Goal: Task Accomplishment & Management: Complete application form

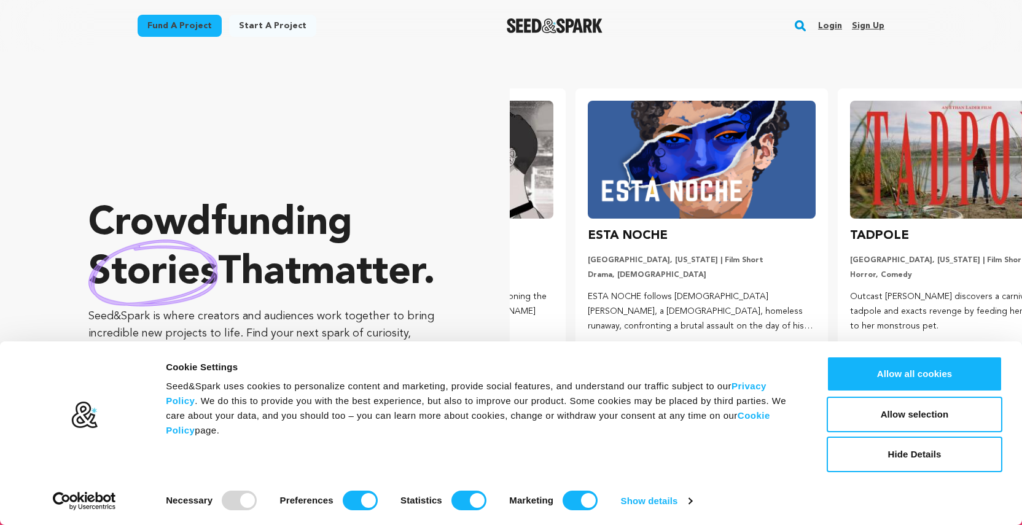
scroll to position [0, 272]
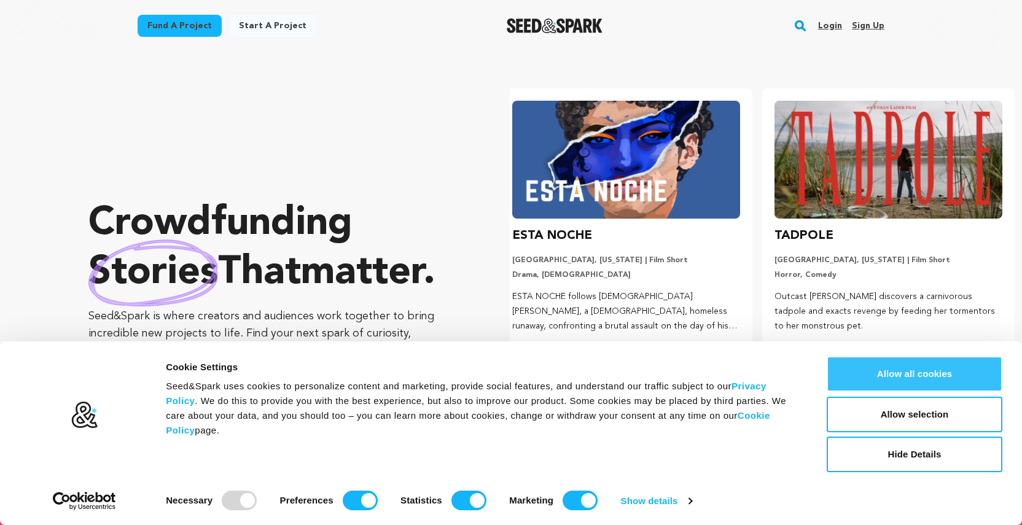
click at [871, 369] on button "Allow all cookies" at bounding box center [915, 374] width 176 height 36
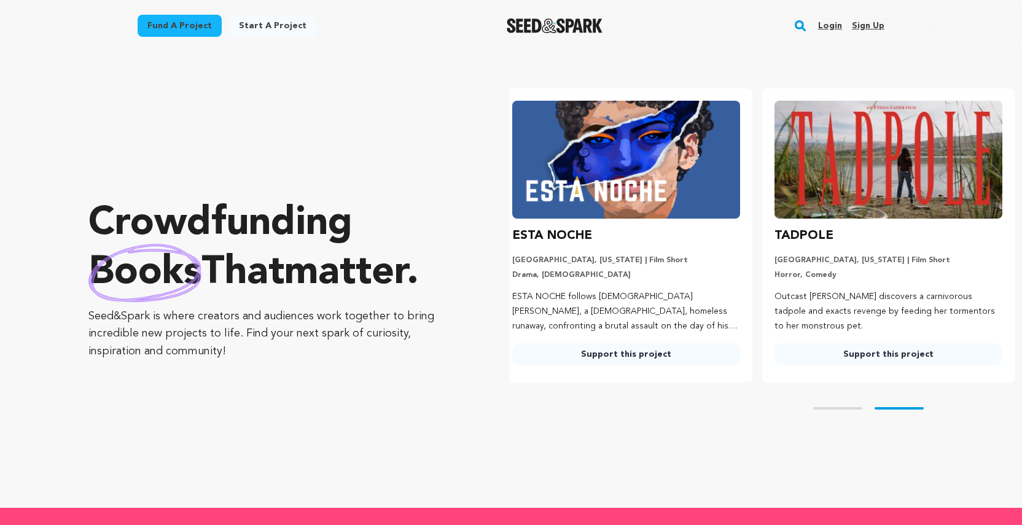
click at [254, 28] on link "Start a project" at bounding box center [272, 26] width 87 height 22
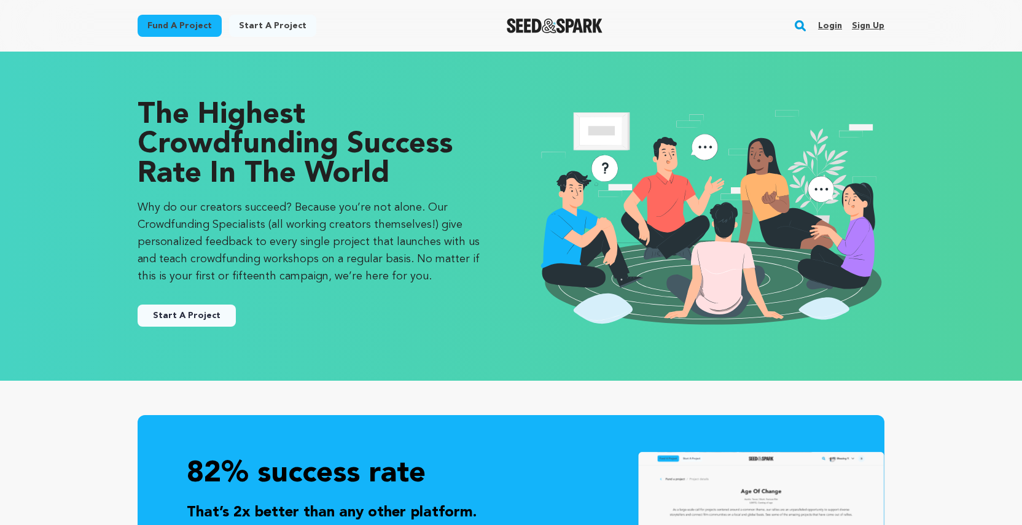
click at [208, 315] on link "Start A Project" at bounding box center [187, 316] width 98 height 22
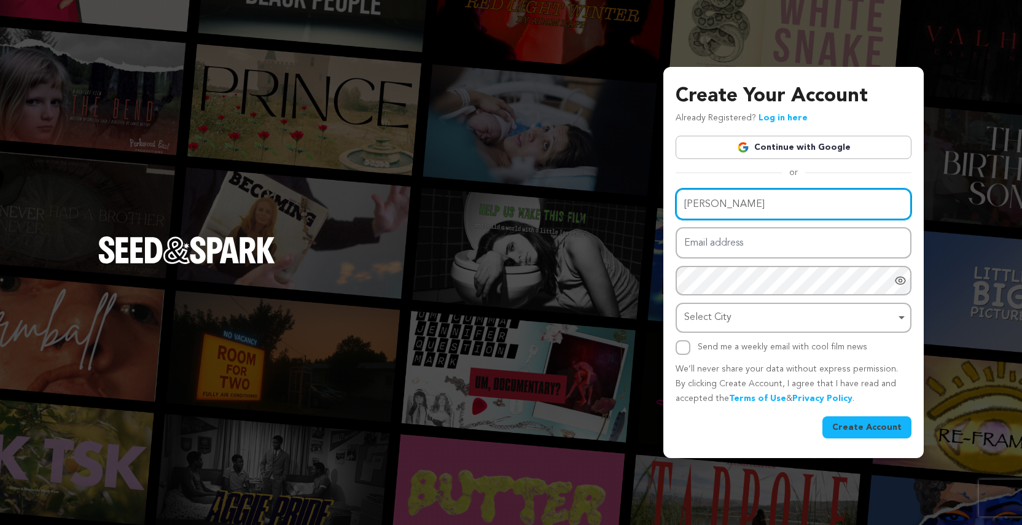
type input "Tiffany Clark"
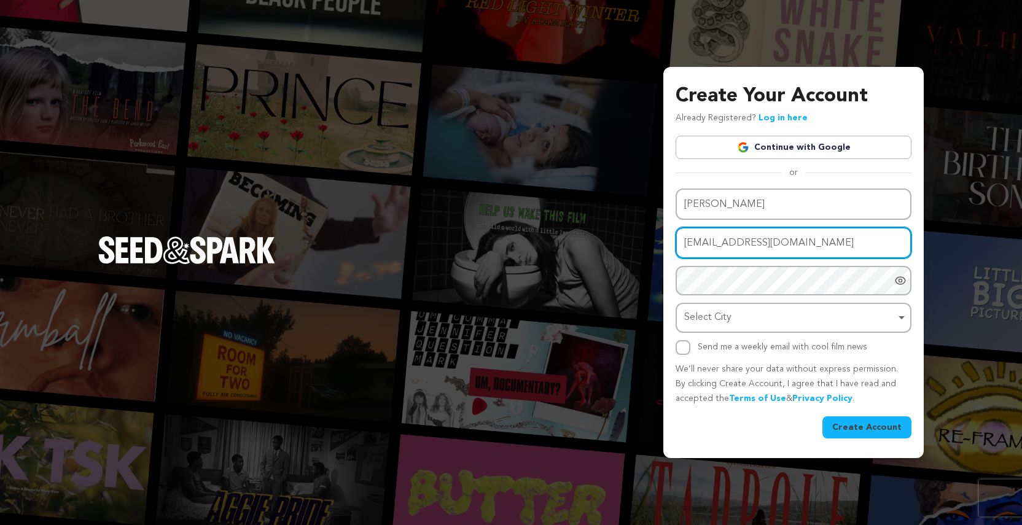
type input "tiffvisionsstudios32@gmail.com"
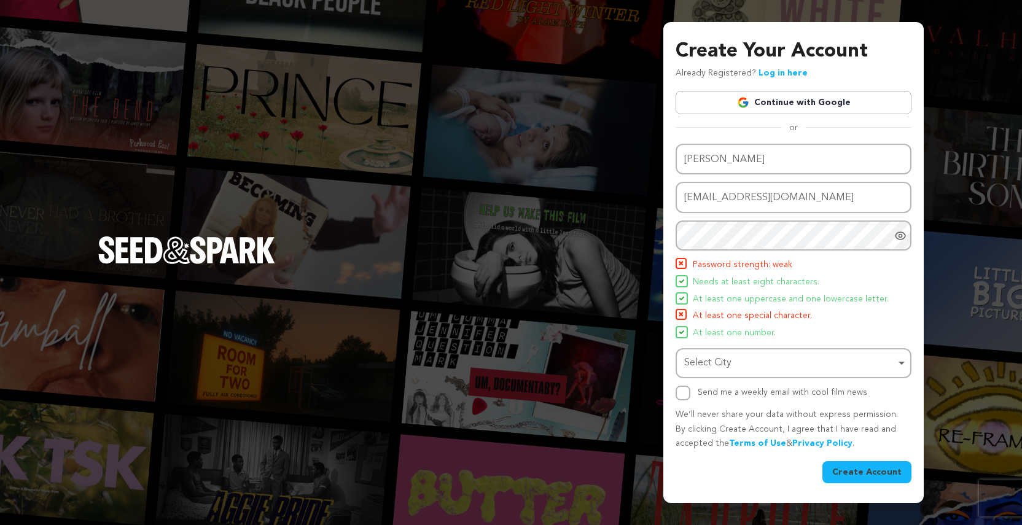
click at [900, 240] on icon "Show password as plain text. Warning: this will display your password on the sc…" at bounding box center [901, 235] width 10 height 7
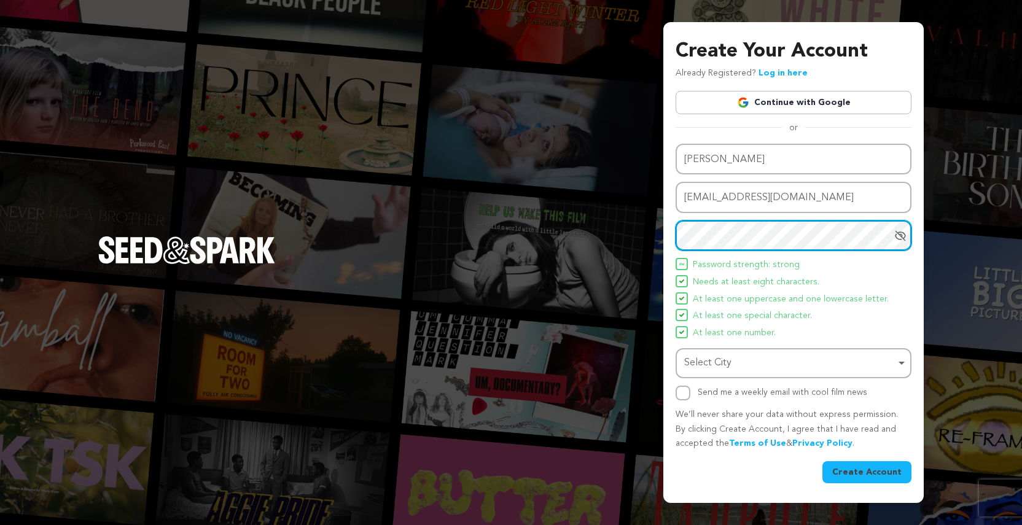
click at [767, 362] on div "Select City Remove item" at bounding box center [789, 363] width 211 height 18
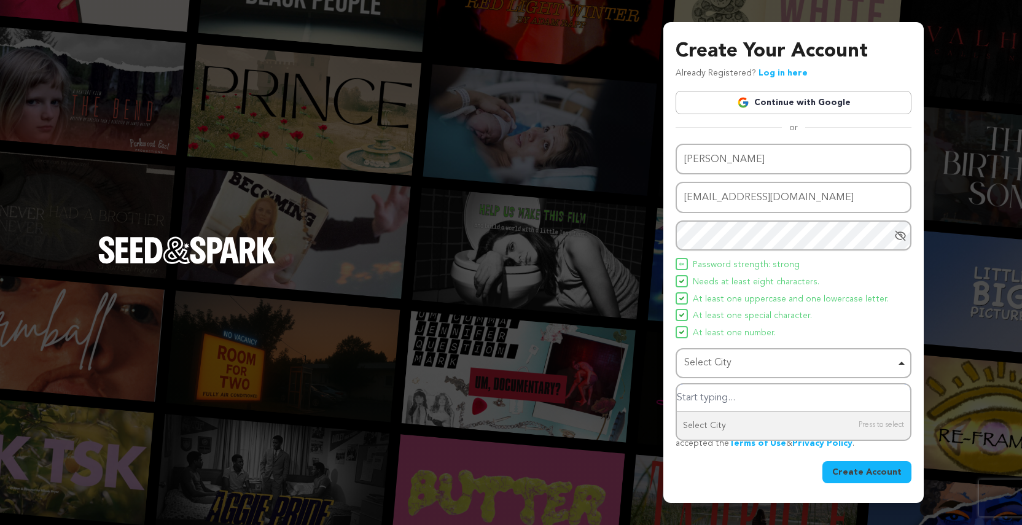
type input "j"
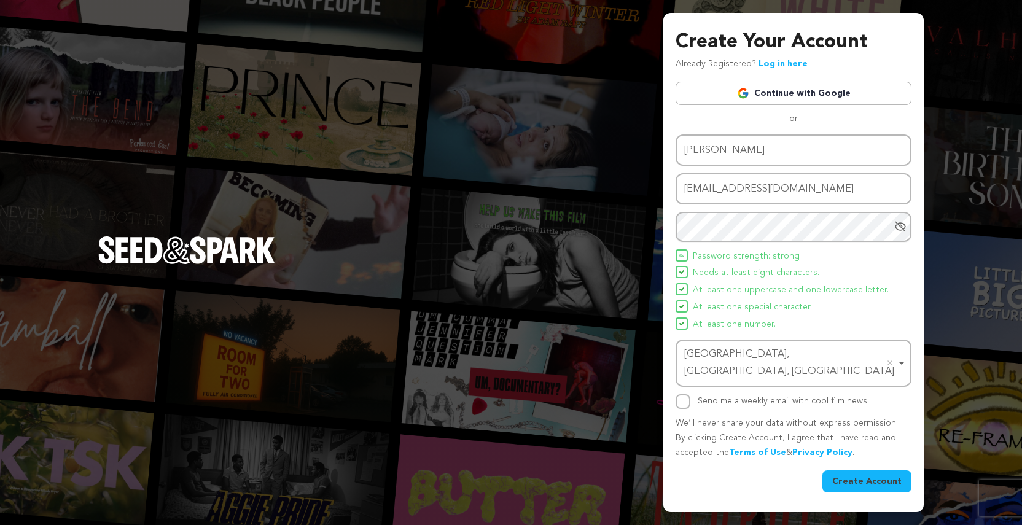
click at [877, 471] on button "Create Account" at bounding box center [867, 482] width 89 height 22
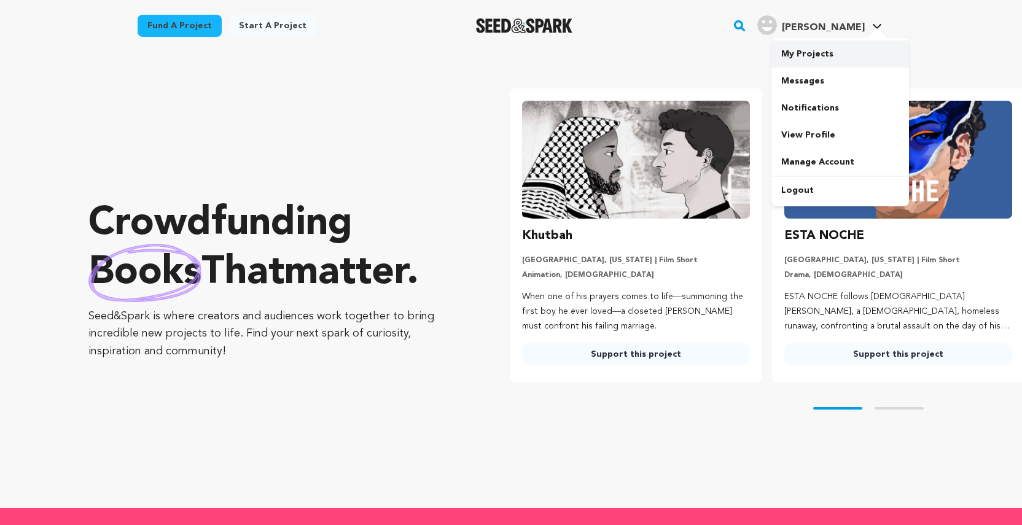
scroll to position [0, 272]
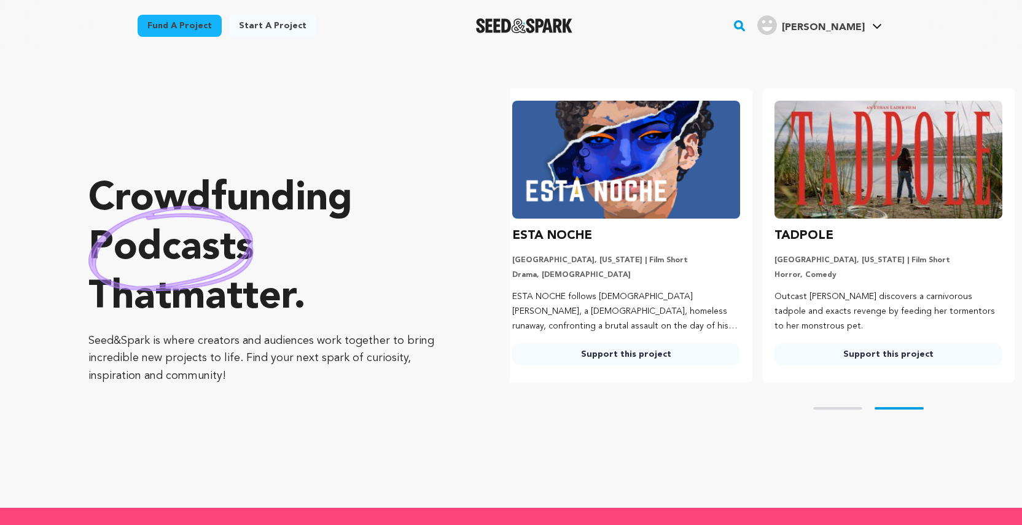
click at [253, 23] on link "Start a project" at bounding box center [272, 26] width 87 height 22
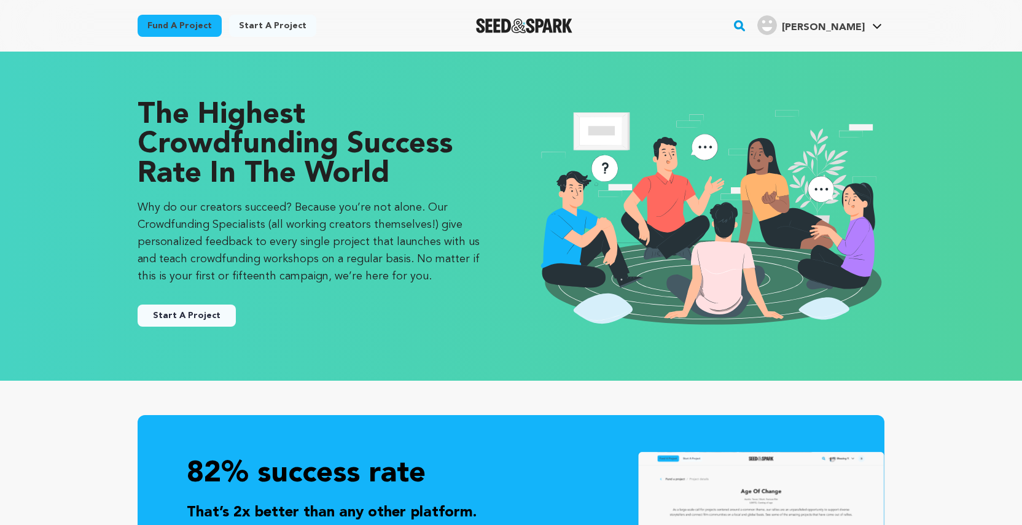
click at [191, 322] on button "Start A Project" at bounding box center [187, 316] width 98 height 22
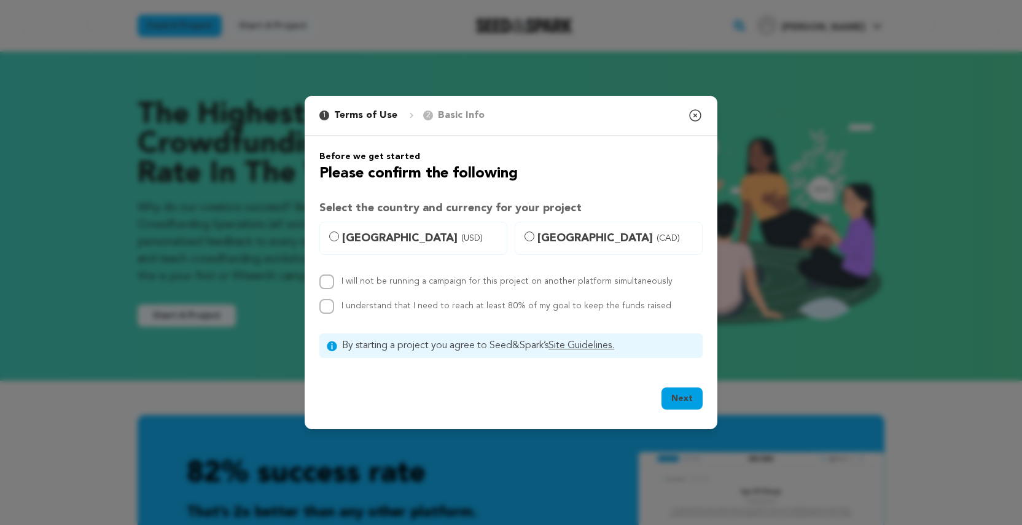
click at [324, 287] on input "I will not be running a campaign for this project on another platform simultane…" at bounding box center [326, 282] width 15 height 15
checkbox input "true"
click at [327, 315] on div "Before we get started Please confirm the following Select the country and curre…" at bounding box center [510, 254] width 383 height 208
click at [335, 307] on div "I understand that I need to reach at least 80% of my goal to keep the funds rai…" at bounding box center [510, 306] width 383 height 15
click at [329, 308] on input "I understand that I need to reach at least 80% of my goal to keep the funds rai…" at bounding box center [326, 306] width 15 height 15
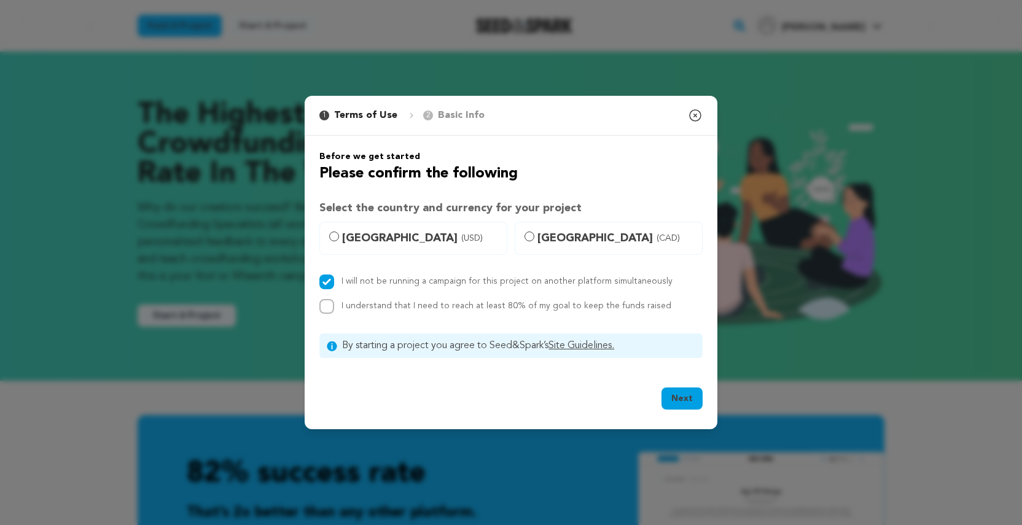
checkbox input "true"
click at [342, 236] on label "United States (USD)" at bounding box center [413, 238] width 188 height 33
click at [339, 236] on input "United States (USD)" at bounding box center [334, 237] width 10 height 10
radio input "true"
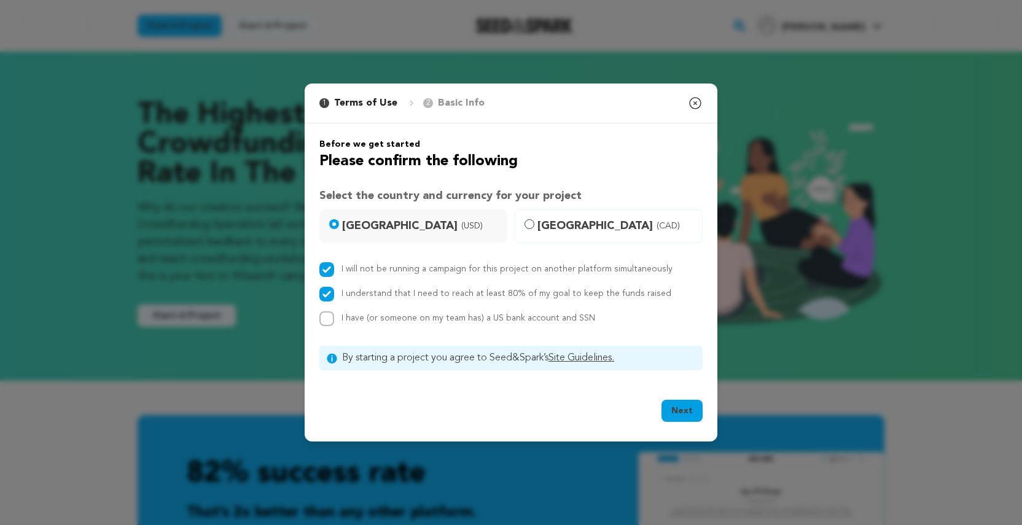
click at [531, 224] on input "Canada (CAD)" at bounding box center [530, 224] width 10 height 10
radio input "true"
click at [335, 227] on input "United States (USD)" at bounding box center [334, 224] width 10 height 10
radio input "true"
click at [683, 412] on button "Next" at bounding box center [682, 411] width 41 height 22
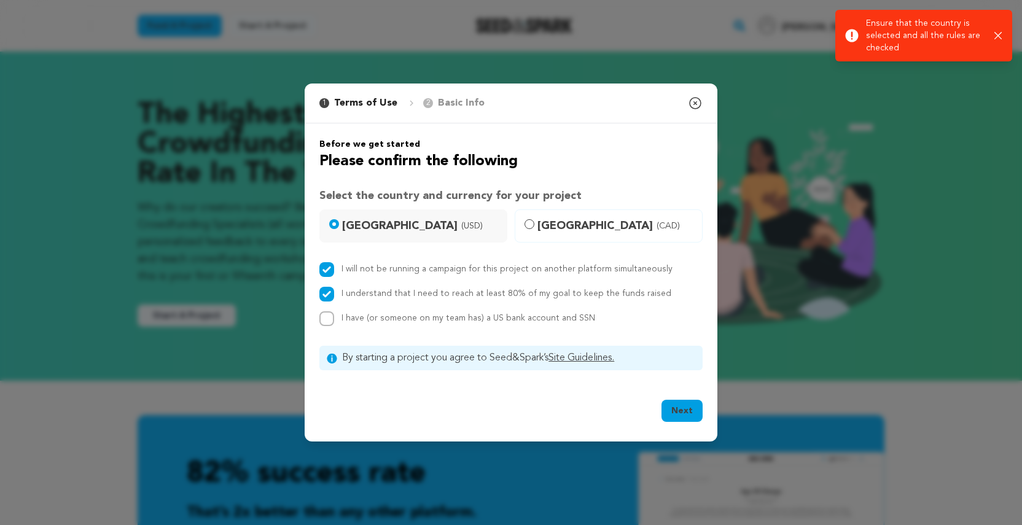
click at [322, 315] on input "I have (or someone on my team has) a US bank account and SSN" at bounding box center [326, 318] width 15 height 15
checkbox input "true"
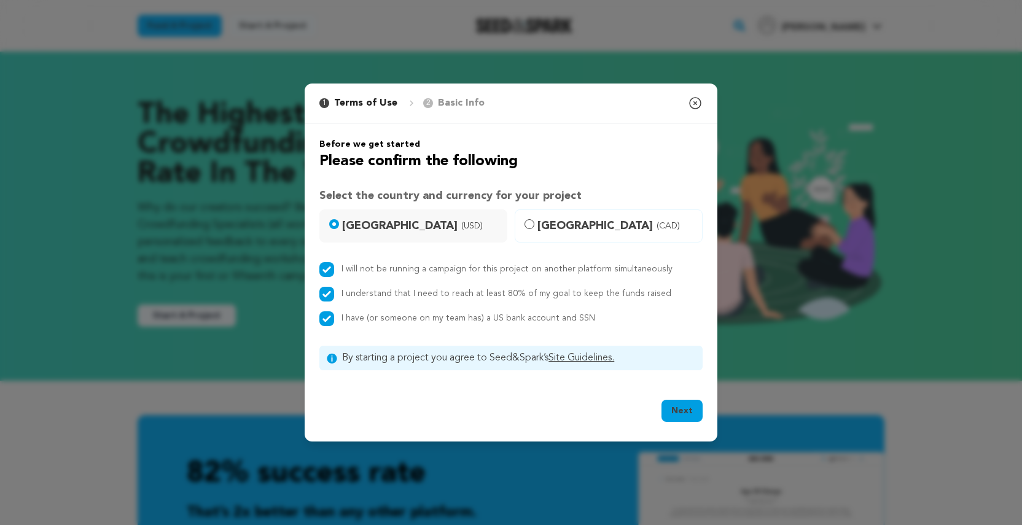
click at [681, 410] on button "Next" at bounding box center [682, 411] width 41 height 22
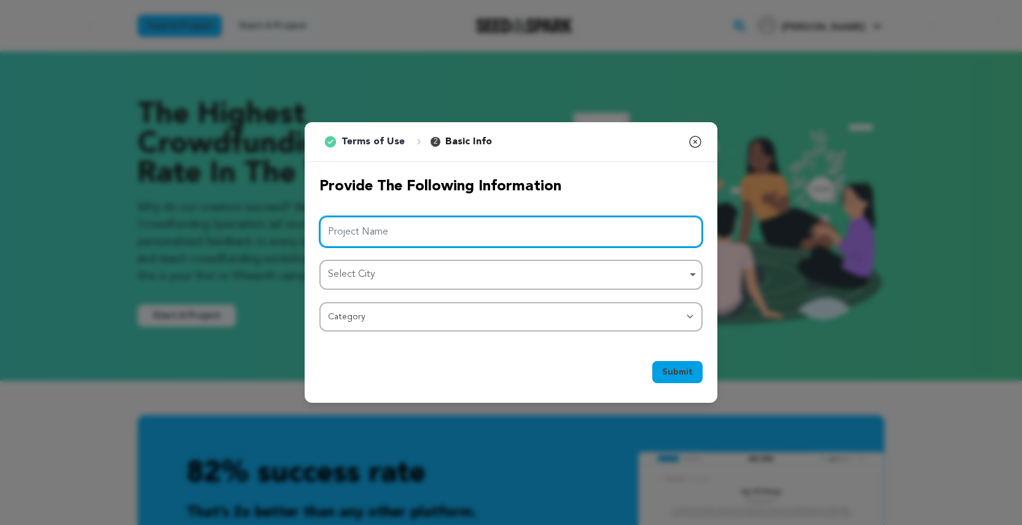
type input "T"
click at [692, 278] on div "Select City Remove item" at bounding box center [511, 275] width 371 height 23
type input "Between Duty and Love"
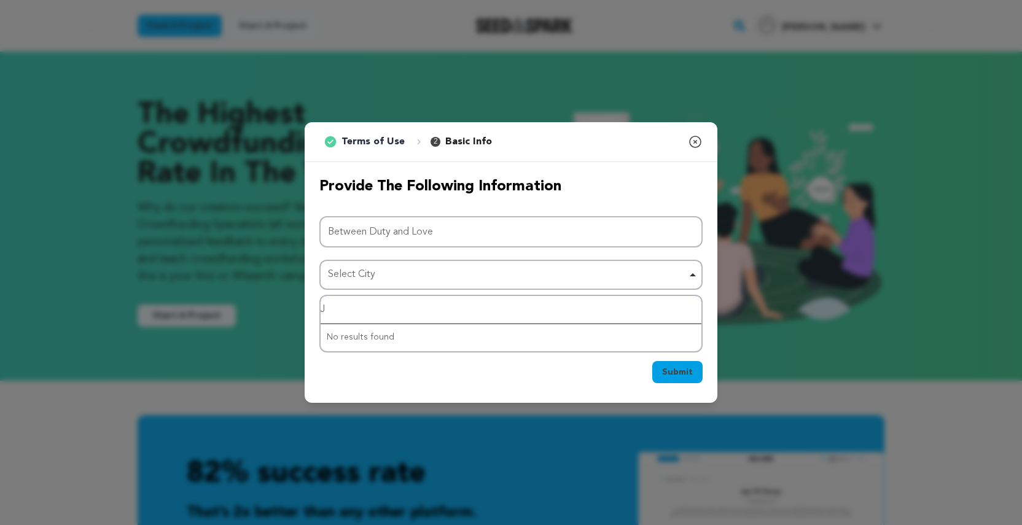
type input "Ja"
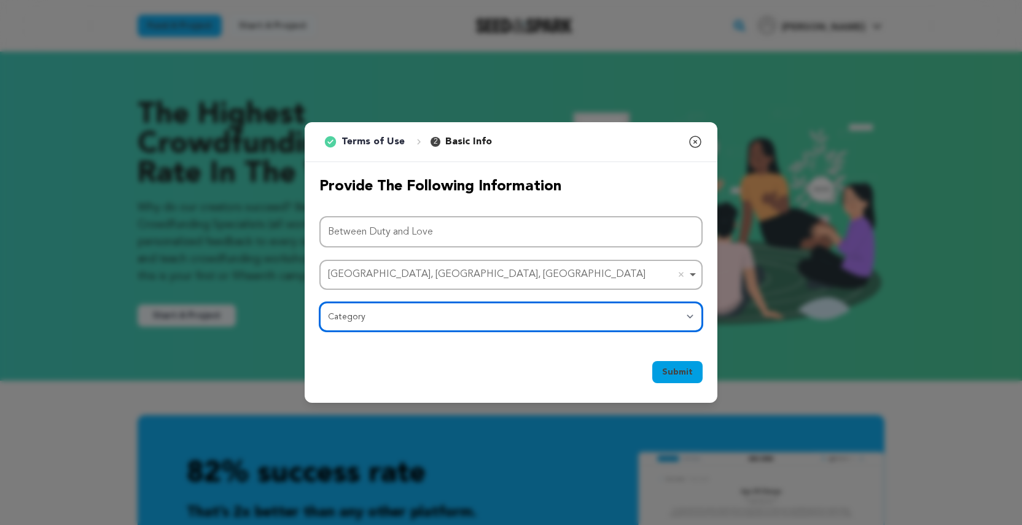
select select "382"
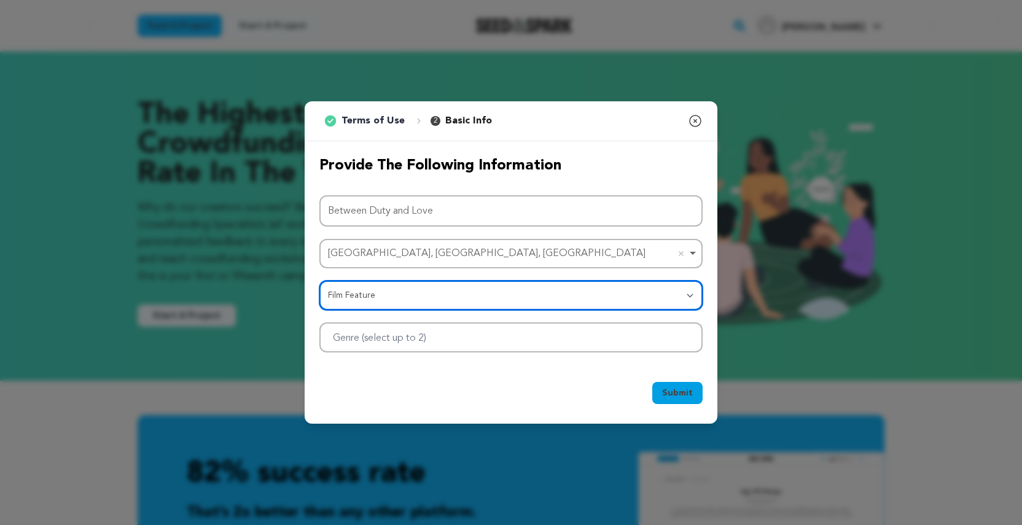
click at [566, 345] on div at bounding box center [510, 337] width 383 height 30
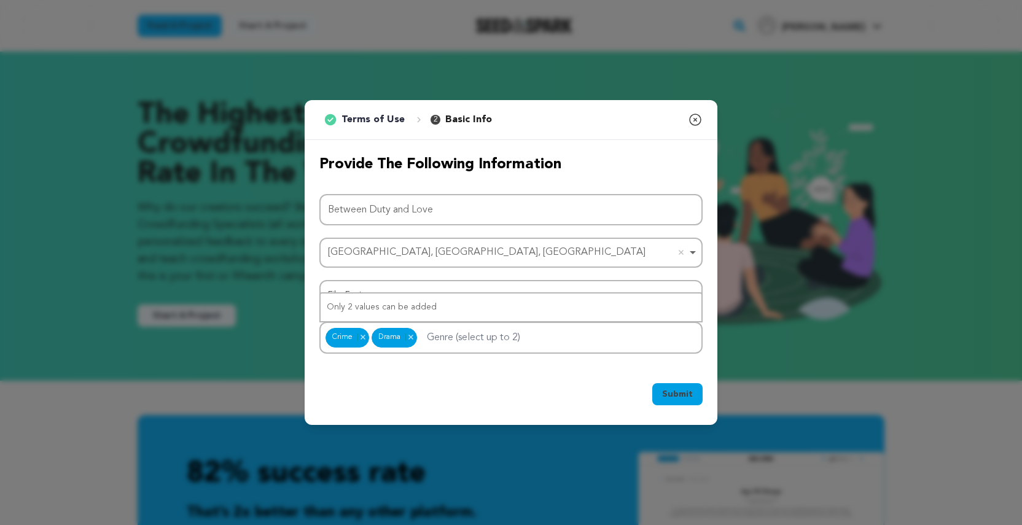
click at [695, 394] on button "Submit" at bounding box center [677, 394] width 50 height 22
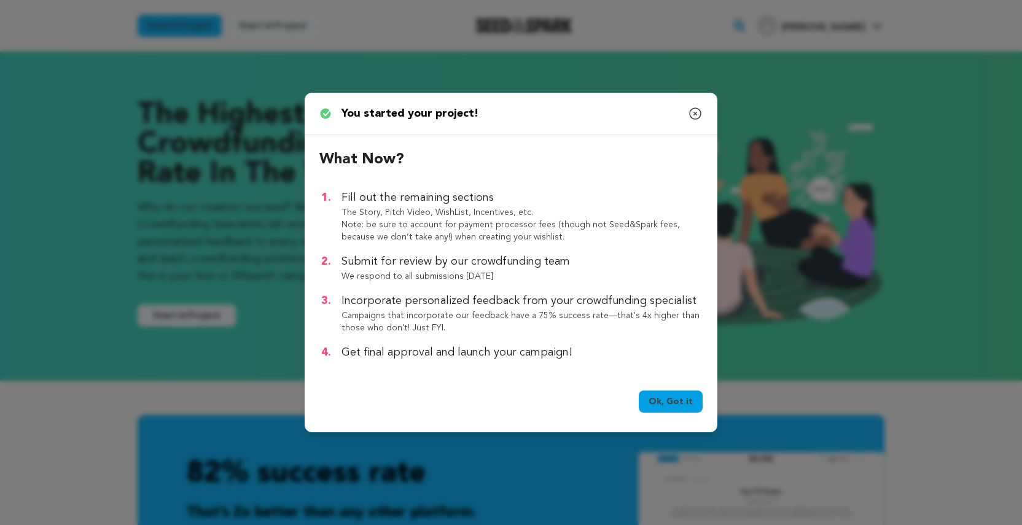
click at [668, 407] on link "Ok, Got it" at bounding box center [671, 402] width 64 height 22
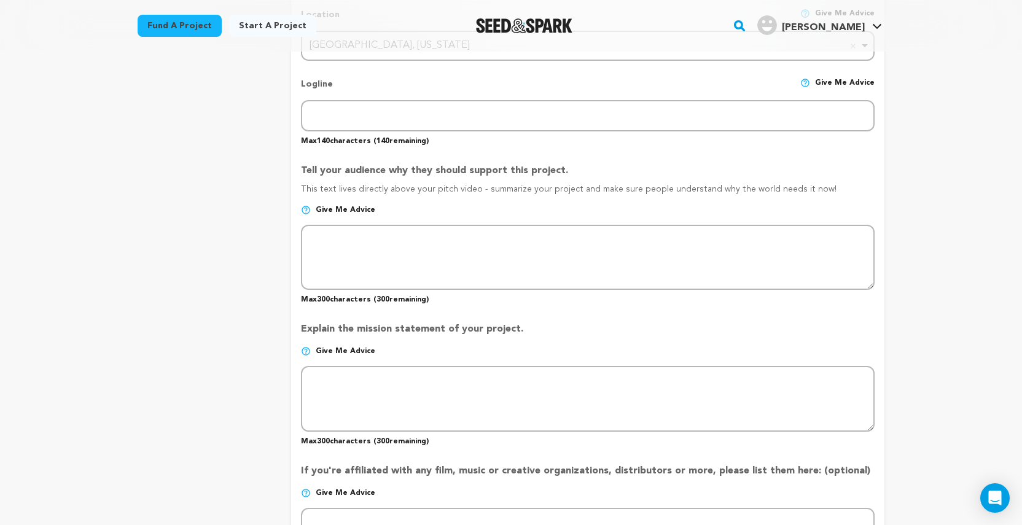
scroll to position [568, 0]
click at [998, 364] on div "Back to Project Dashboard Edit Project Submit For feedback Submit For feedback …" at bounding box center [511, 430] width 1022 height 1895
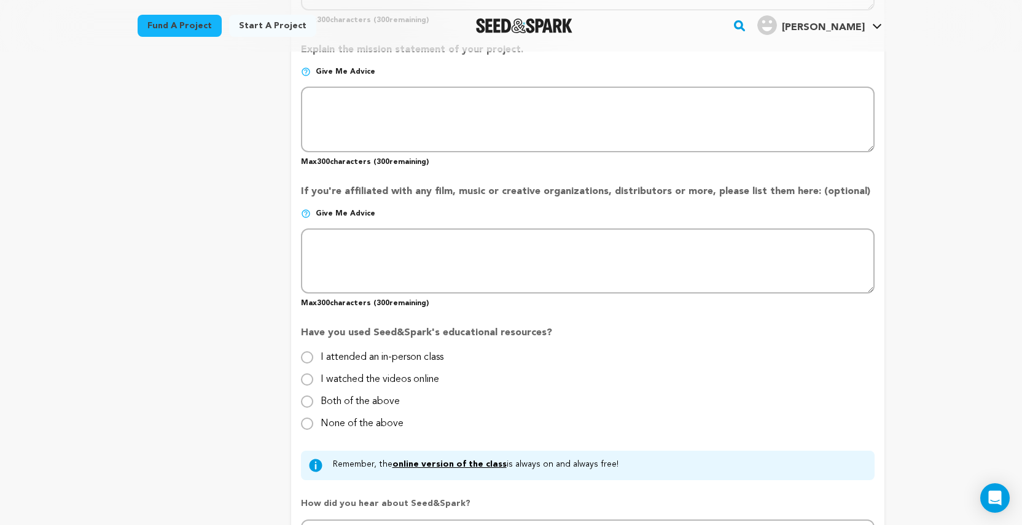
scroll to position [859, 0]
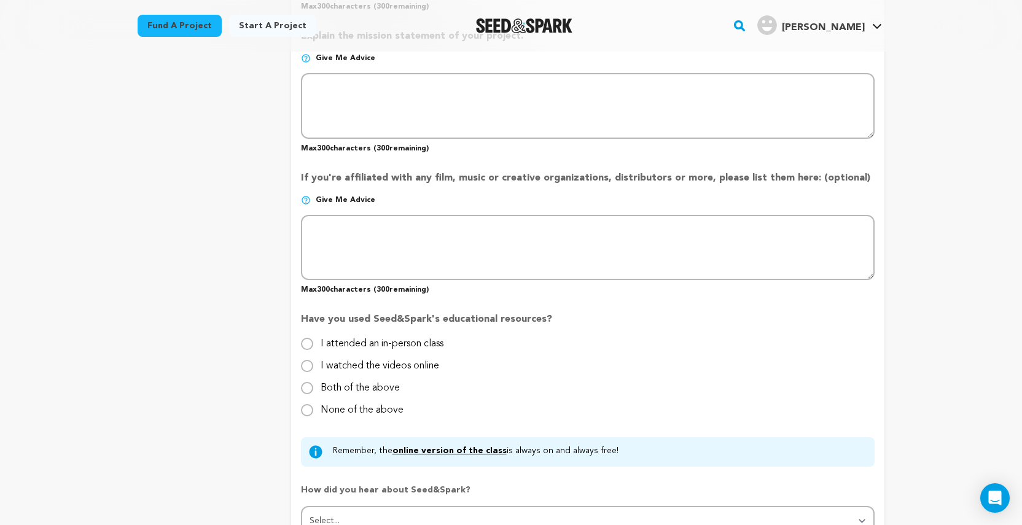
click at [310, 411] on input "None of the above" at bounding box center [307, 410] width 12 height 12
radio input "true"
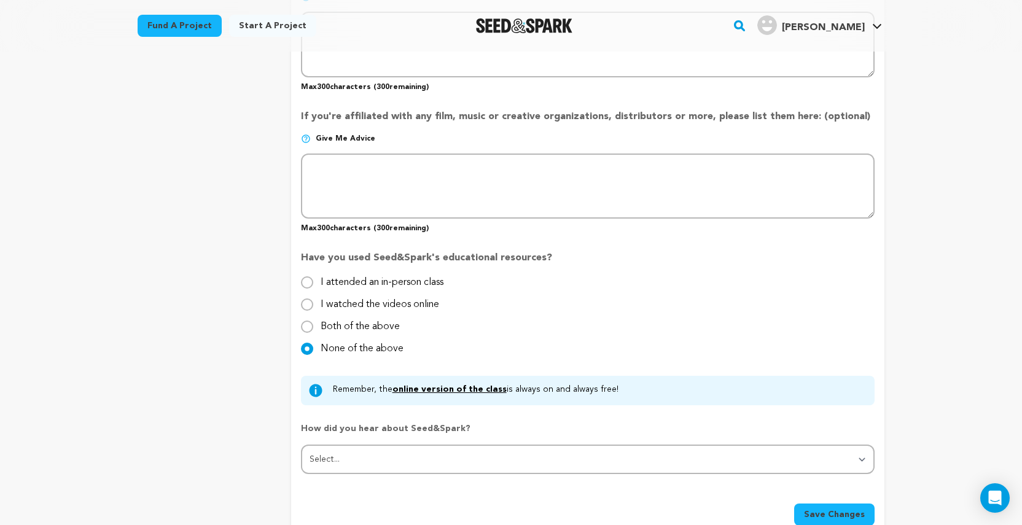
scroll to position [954, 0]
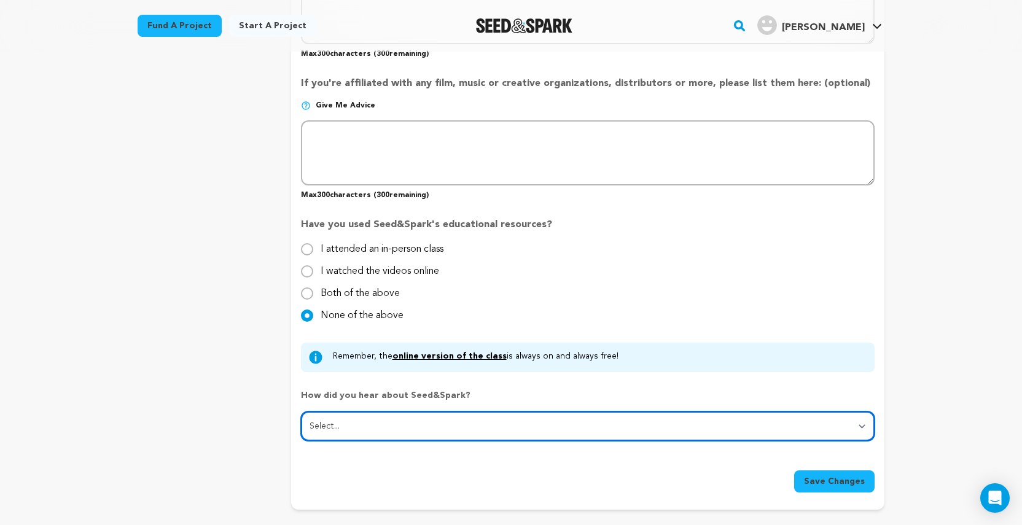
select select "0"
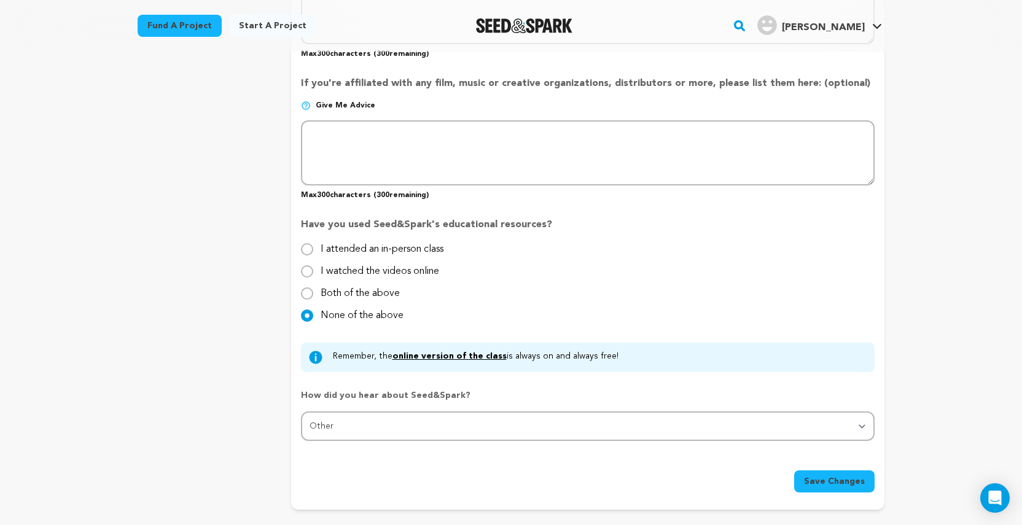
click at [956, 338] on div "Back to Project Dashboard Edit Project Submit For feedback Submit For feedback …" at bounding box center [511, 45] width 1022 height 1895
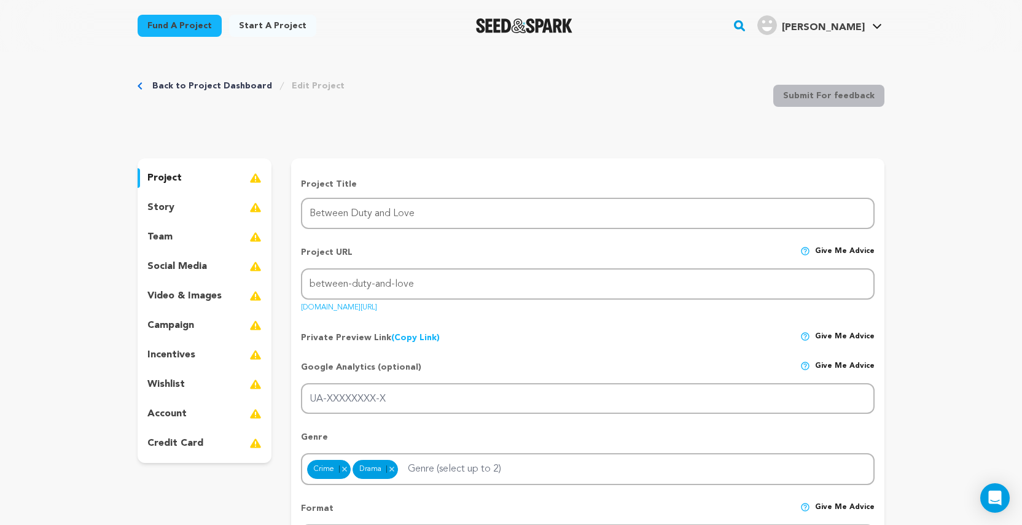
scroll to position [0, 0]
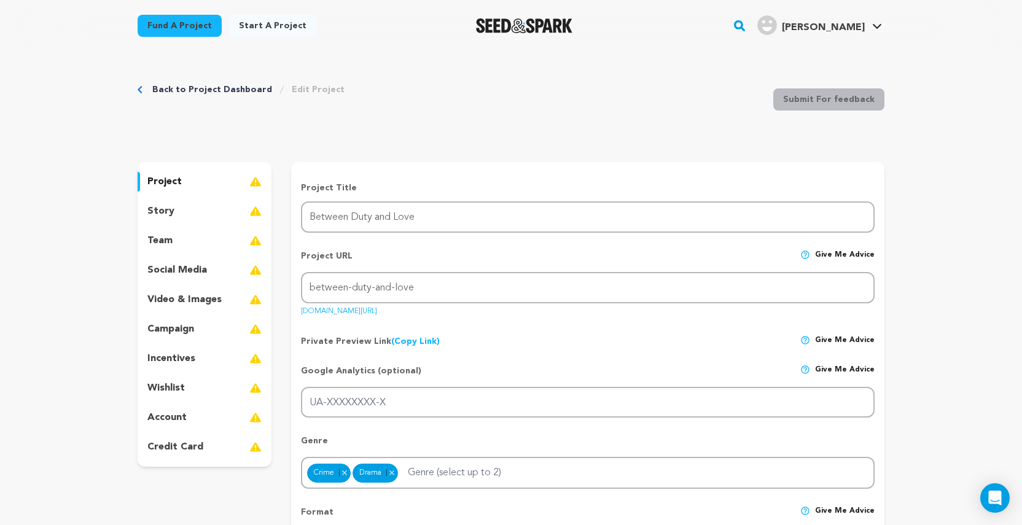
click at [170, 214] on p "story" at bounding box center [160, 211] width 27 height 15
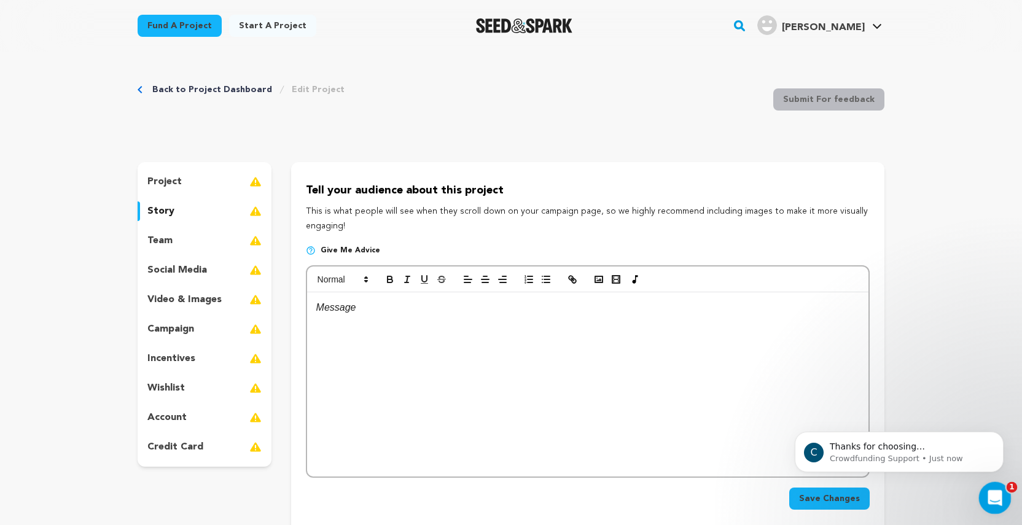
click at [992, 493] on icon "Open Intercom Messenger" at bounding box center [993, 497] width 20 height 20
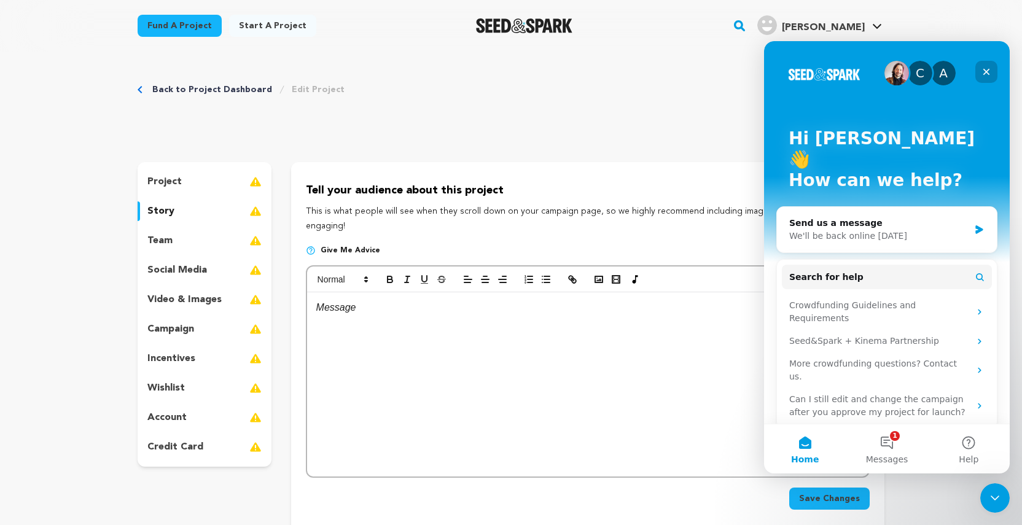
click at [987, 74] on icon "Close" at bounding box center [987, 72] width 10 height 10
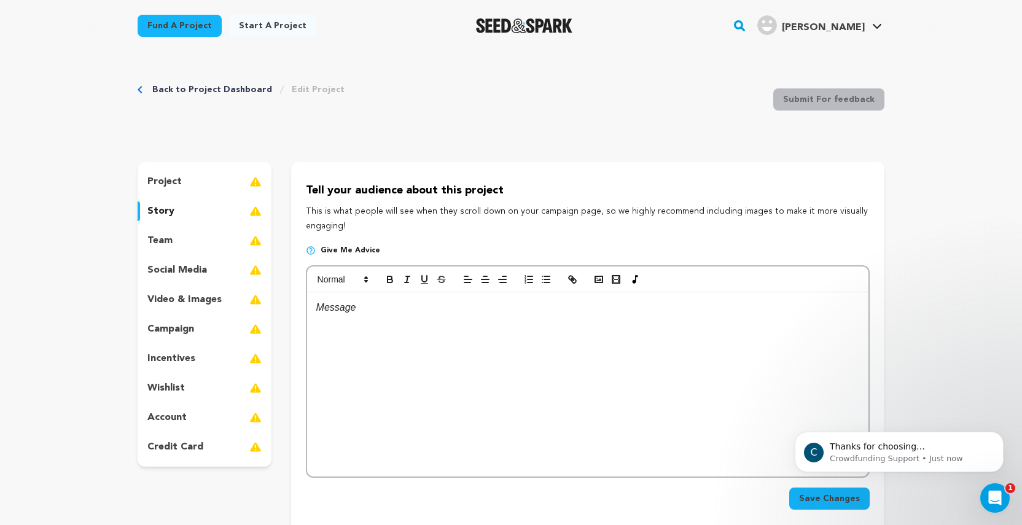
click at [197, 239] on div "team" at bounding box center [205, 241] width 134 height 20
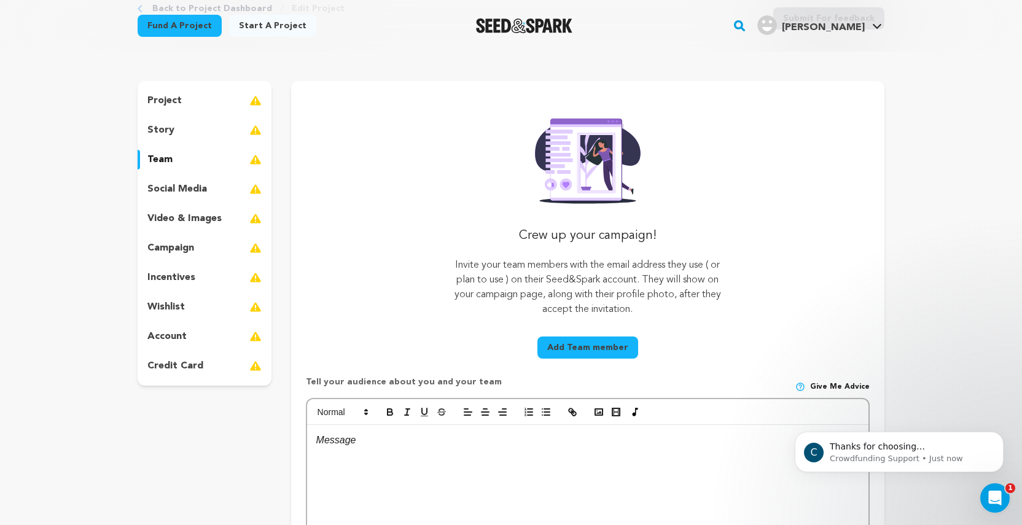
scroll to position [-4, 0]
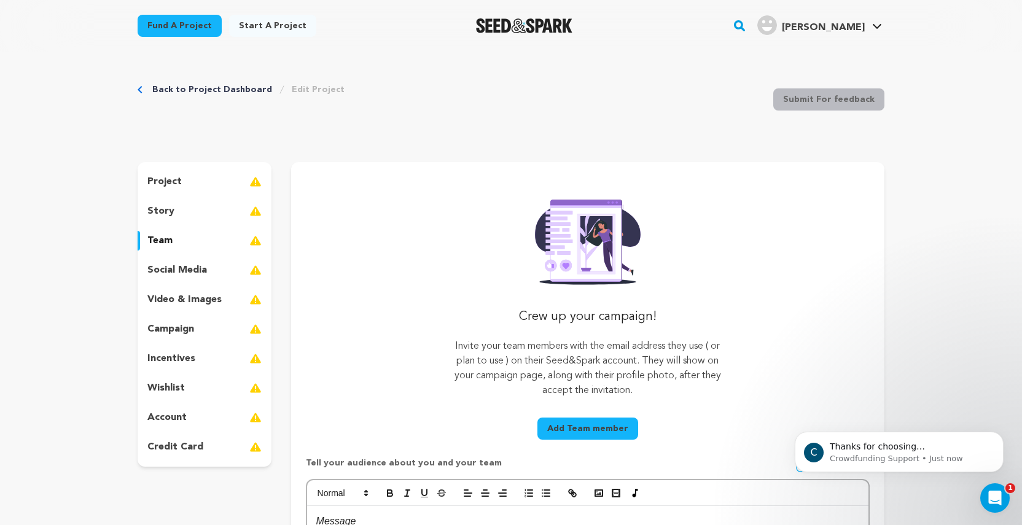
click at [166, 276] on p "social media" at bounding box center [177, 270] width 60 height 15
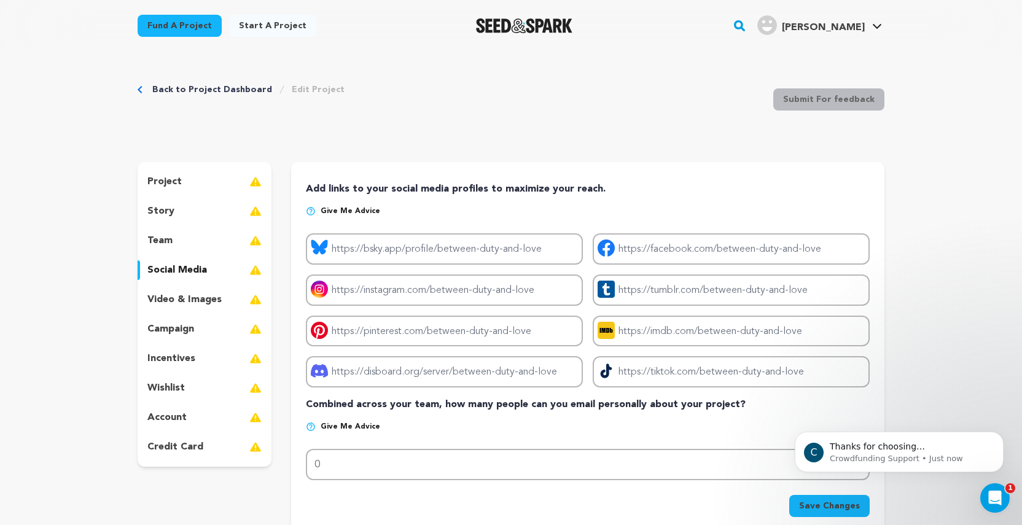
click at [168, 300] on p "video & images" at bounding box center [184, 299] width 74 height 15
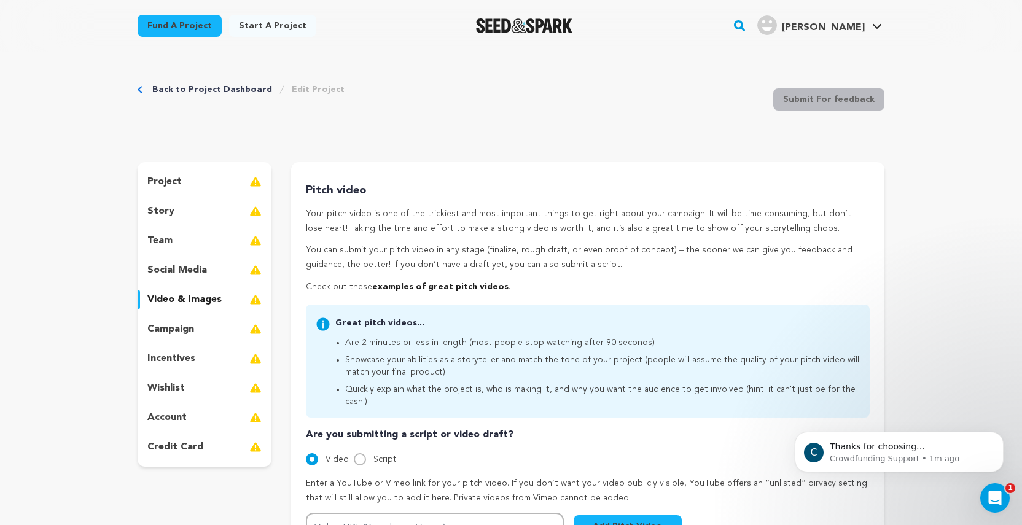
click at [358, 453] on input "Script" at bounding box center [360, 459] width 12 height 12
radio input "true"
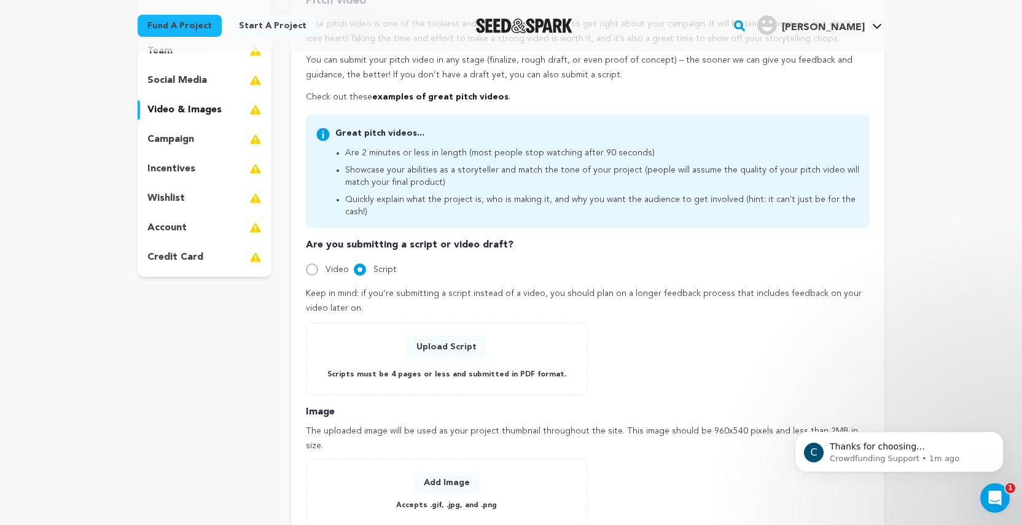
scroll to position [193, 0]
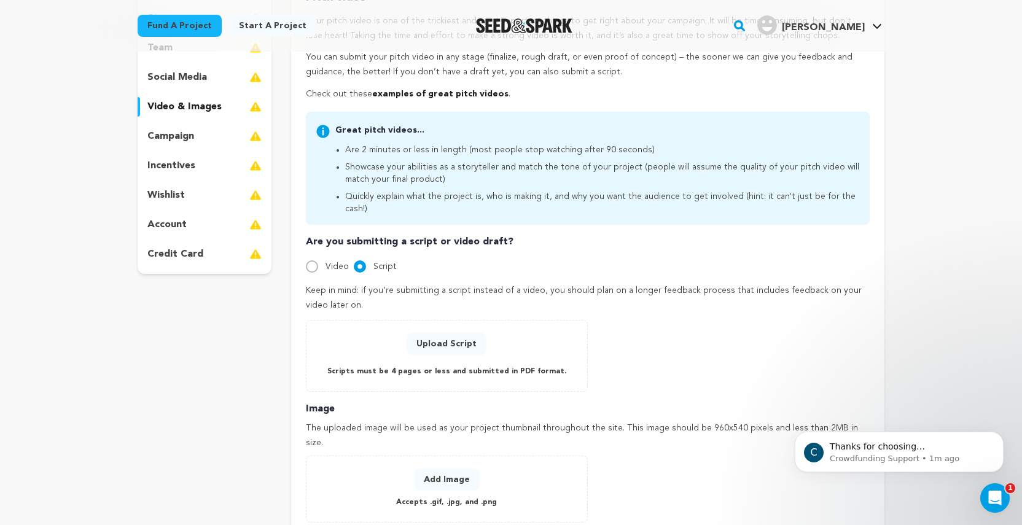
click at [313, 260] on input "Video" at bounding box center [312, 266] width 12 height 12
radio input "true"
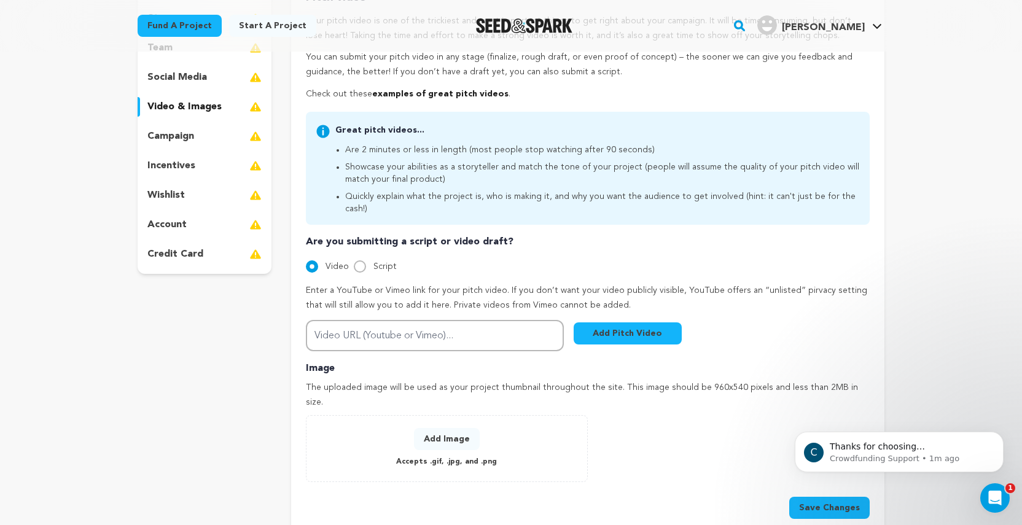
click at [192, 137] on p "campaign" at bounding box center [170, 136] width 47 height 15
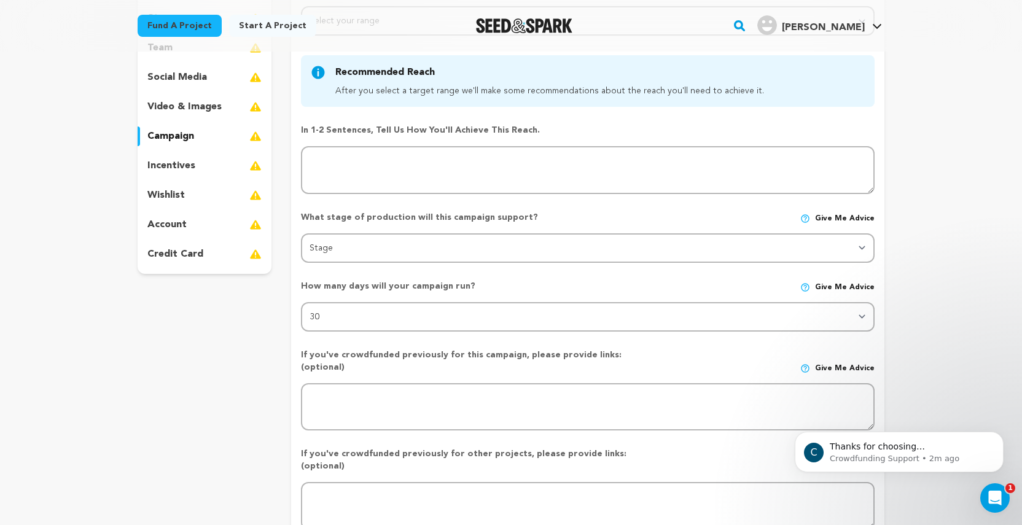
click at [172, 171] on p "incentives" at bounding box center [171, 165] width 48 height 15
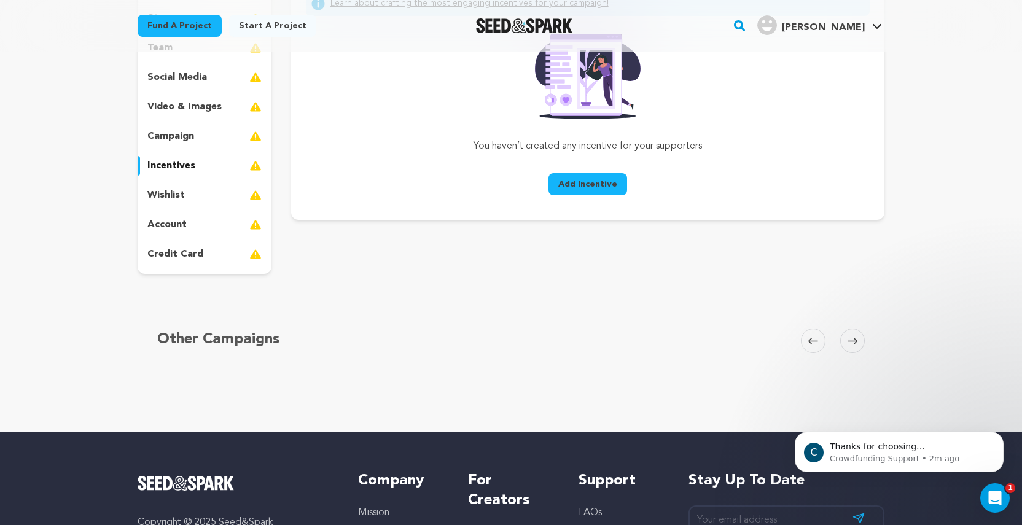
click at [175, 196] on p "wishlist" at bounding box center [165, 195] width 37 height 15
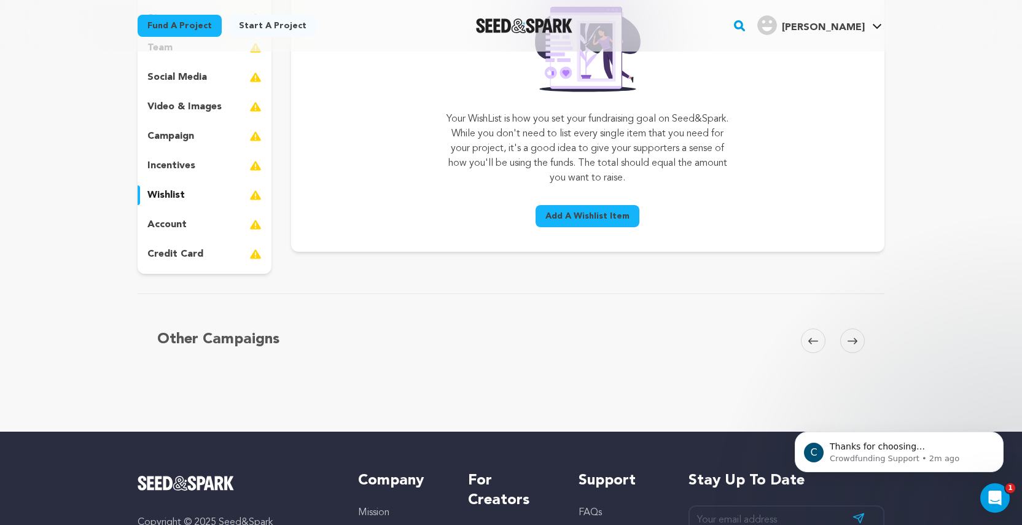
click at [180, 229] on p "account" at bounding box center [166, 224] width 39 height 15
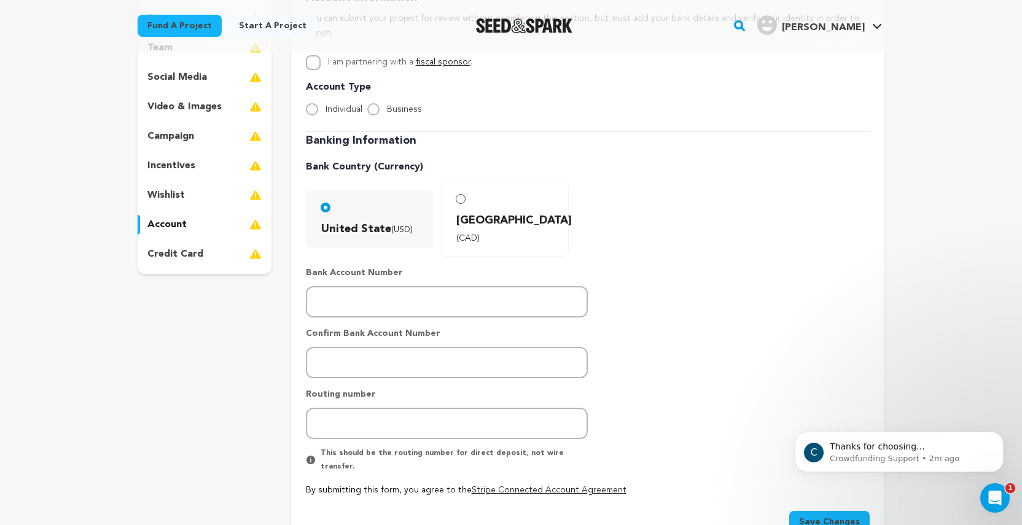
click at [168, 336] on div "project story team social media video & images campaign incentives wishlist" at bounding box center [205, 284] width 134 height 630
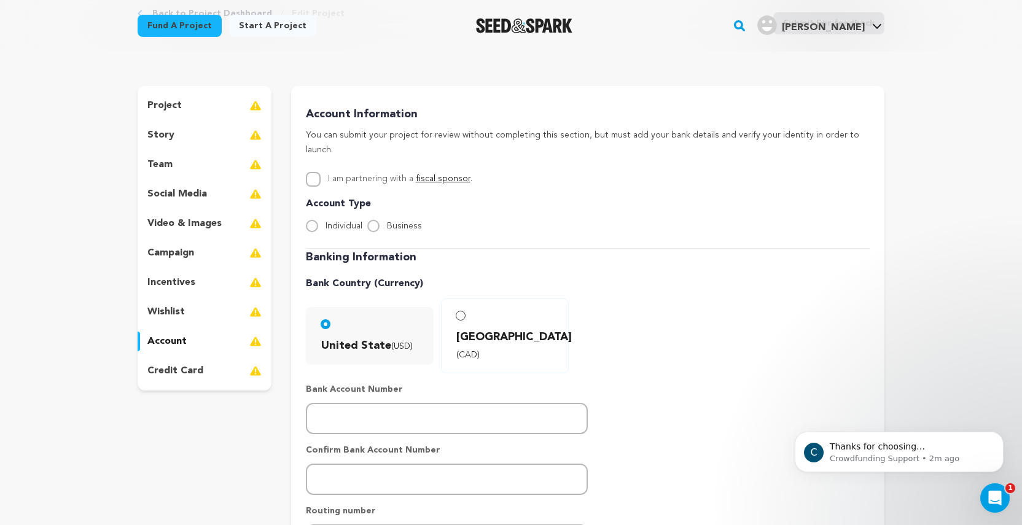
scroll to position [-4, 0]
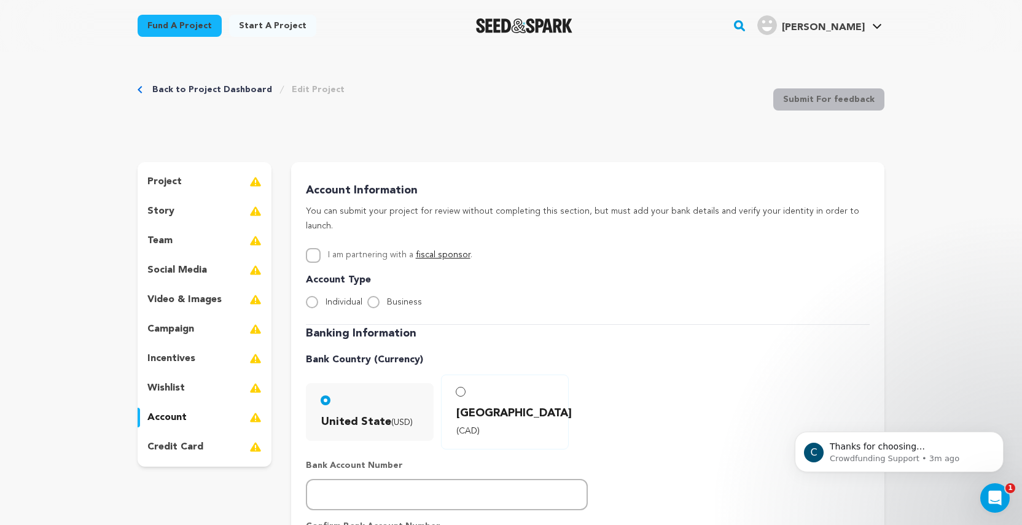
click at [179, 189] on p "project" at bounding box center [164, 181] width 34 height 15
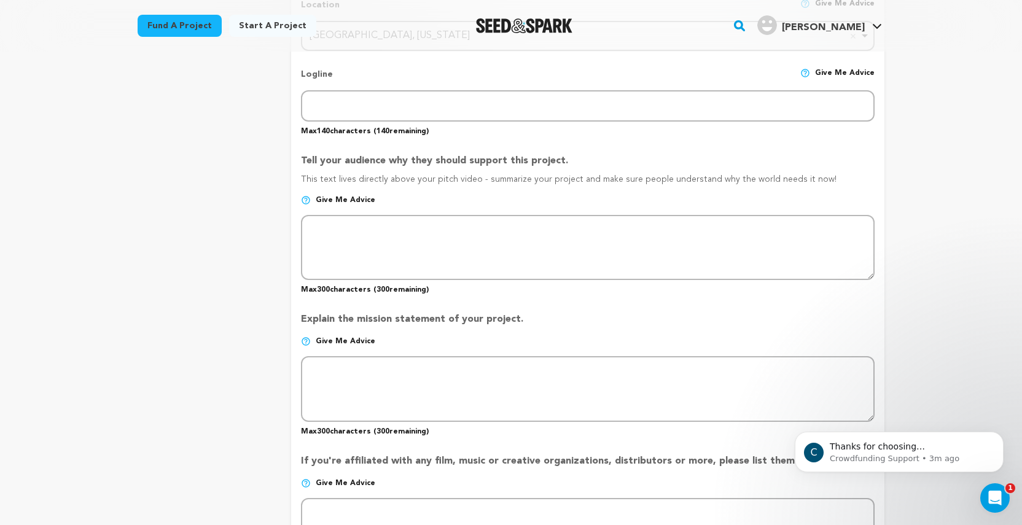
scroll to position [580, 0]
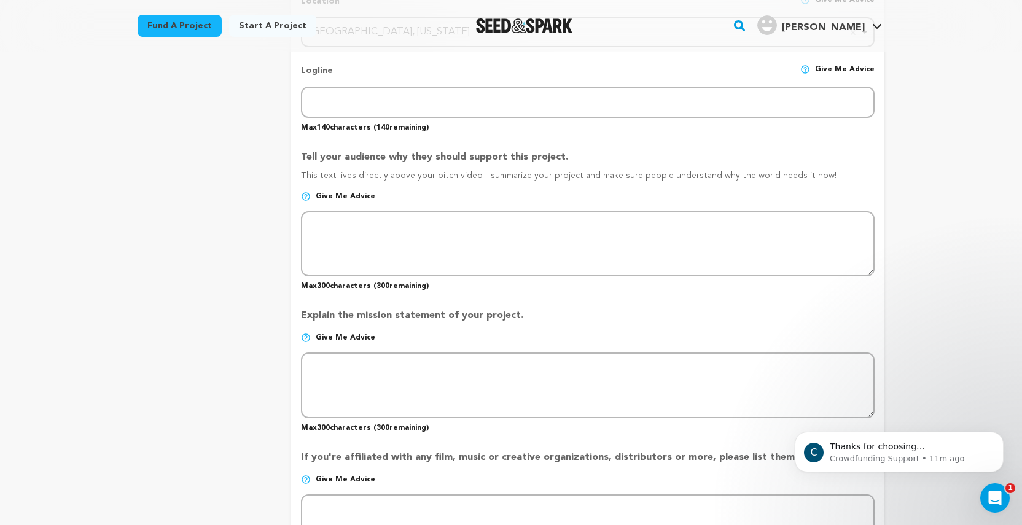
click at [278, 397] on div "project story team social media video & images campaign incentives wishlist" at bounding box center [511, 233] width 747 height 1302
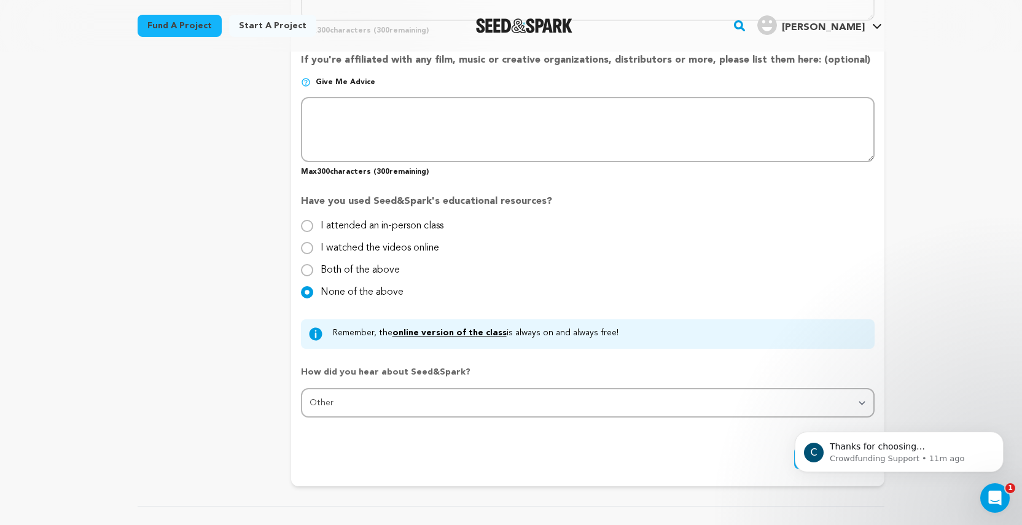
scroll to position [992, 0]
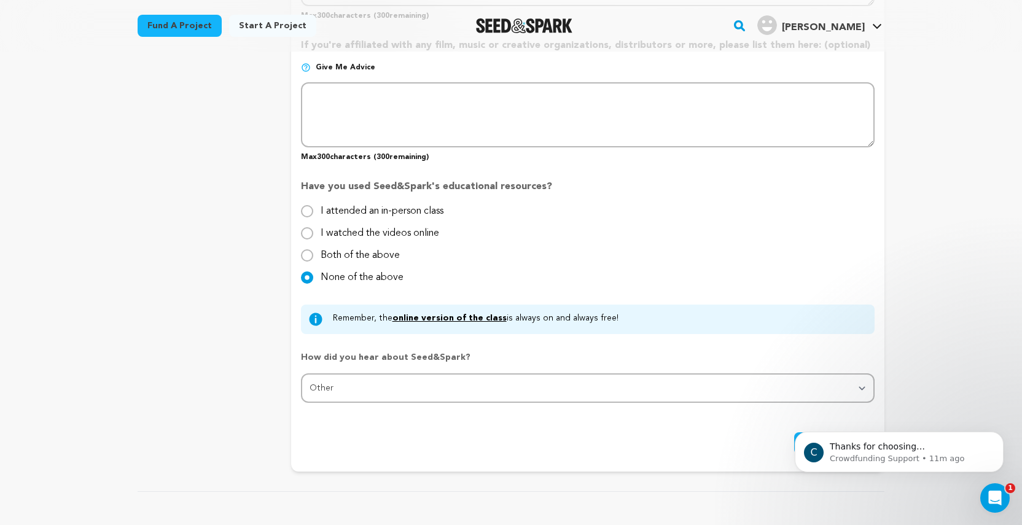
click at [962, 393] on div "Back to Project Dashboard Edit Project Submit For feedback Submit For feedback …" at bounding box center [511, 7] width 1022 height 1895
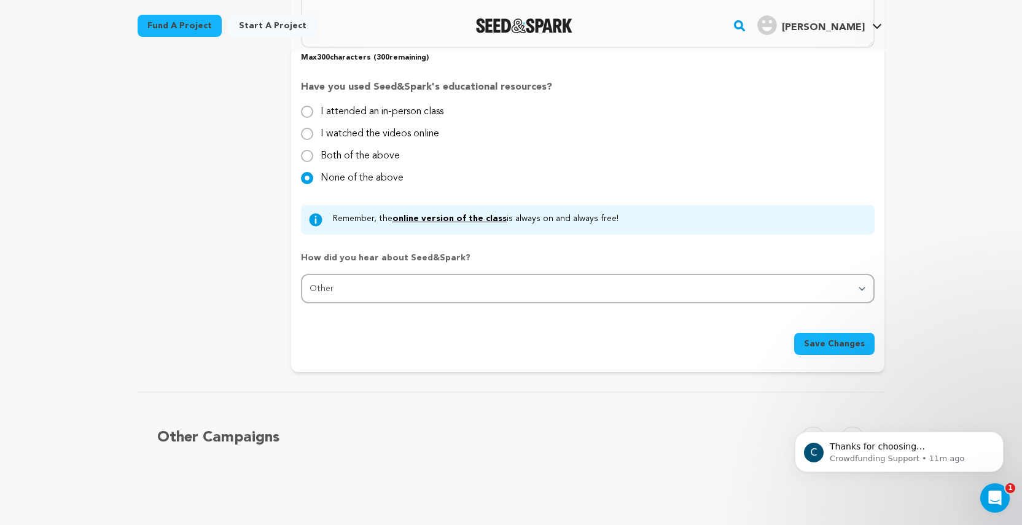
click at [850, 344] on span "Save Changes" at bounding box center [834, 344] width 61 height 12
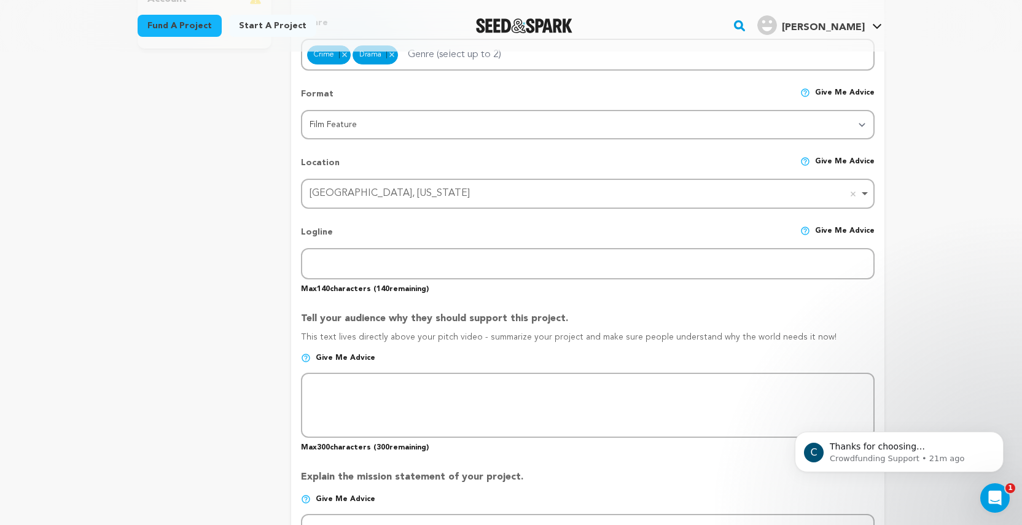
click at [223, 221] on div "project story team social media video & images campaign incentives wishlist" at bounding box center [205, 395] width 134 height 1302
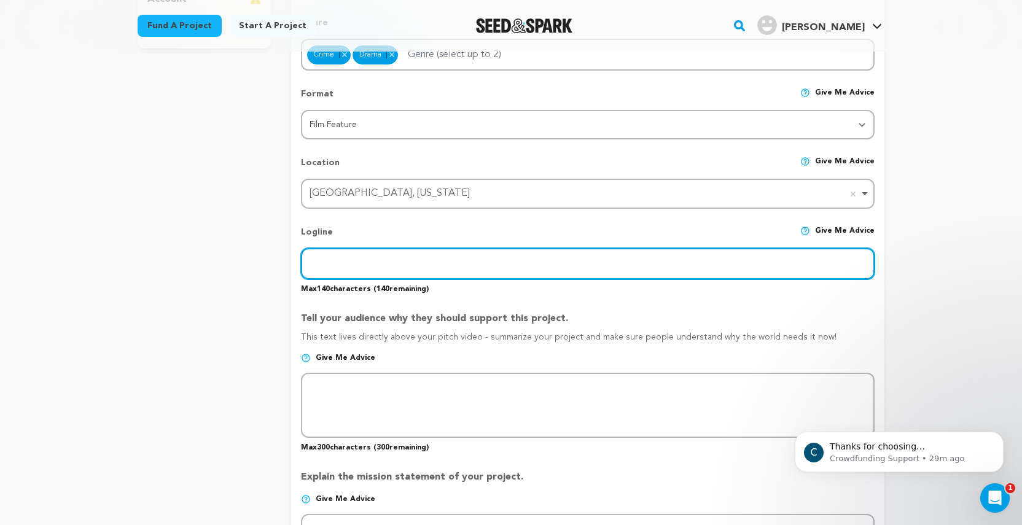
click at [332, 265] on input "text" at bounding box center [588, 263] width 574 height 31
paste input "Torn between duty and family, a workaholic mother ([PERSON_NAME]) must find a w…"
type input "Torn between duty and family, a workaholic mother ([PERSON_NAME]) must find a w…"
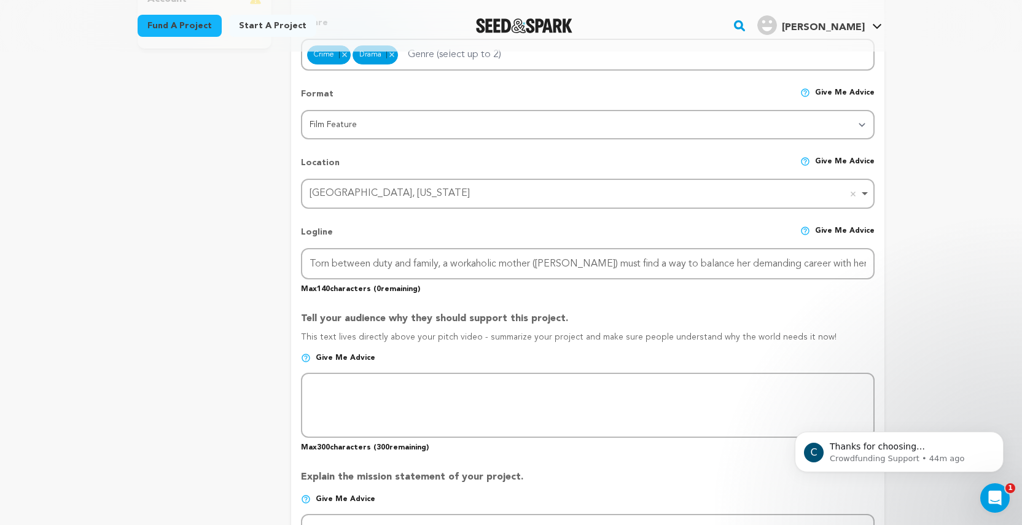
click at [891, 344] on div "Back to Project Dashboard Edit Project Submit For feedback Submit For feedback …" at bounding box center [511, 418] width 786 height 1570
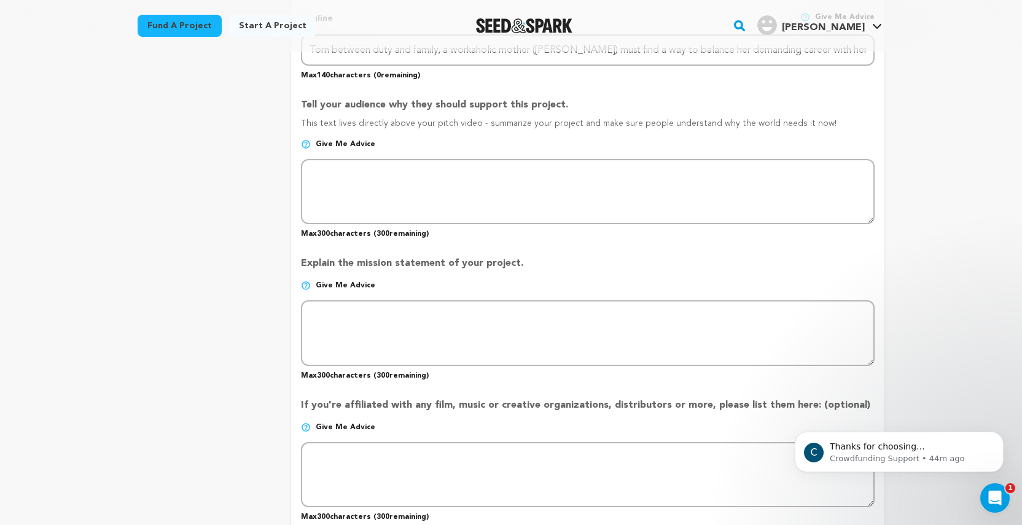
scroll to position [639, 0]
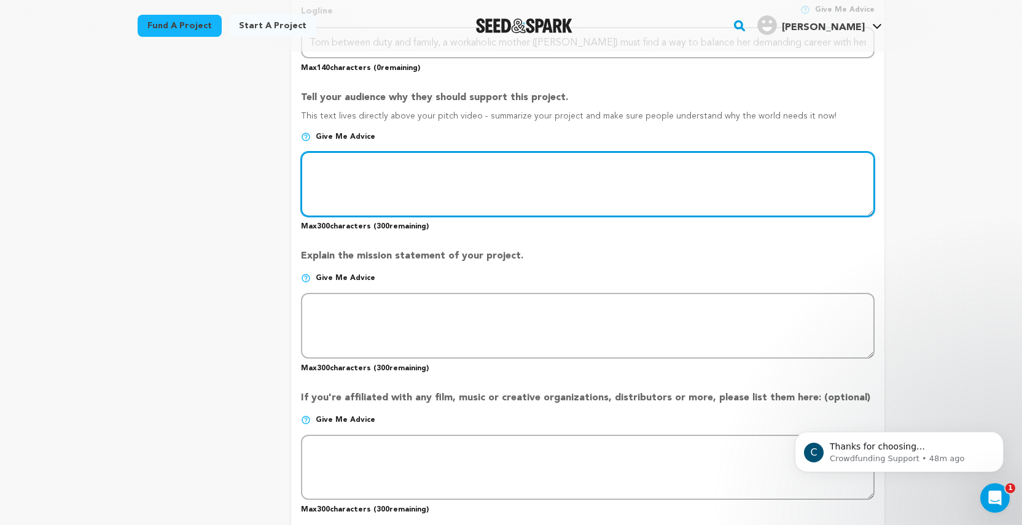
paste textarea "In the vibrant city of [GEOGRAPHIC_DATA], [PERSON_NAME] navigates the challenge…"
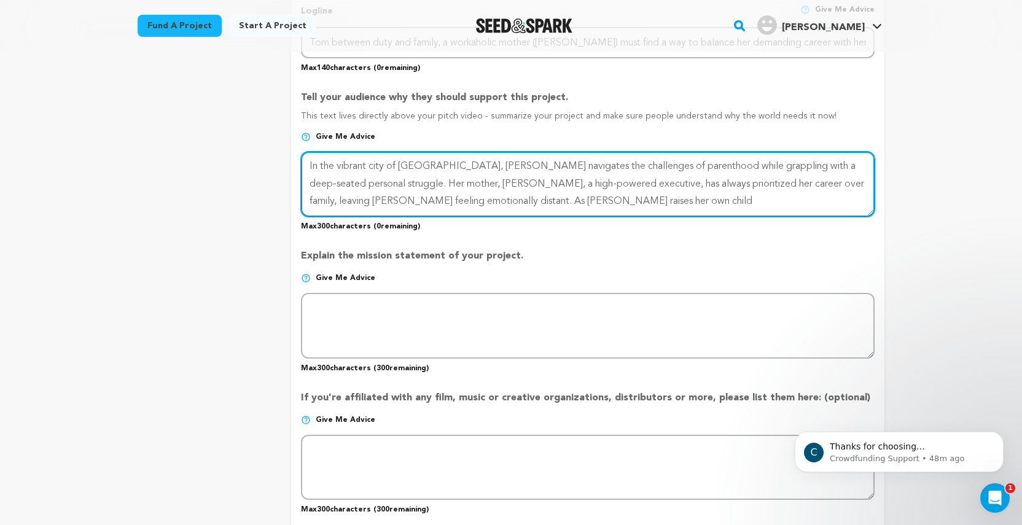
type textarea "In the vibrant city of [GEOGRAPHIC_DATA], [PERSON_NAME] navigates the challenge…"
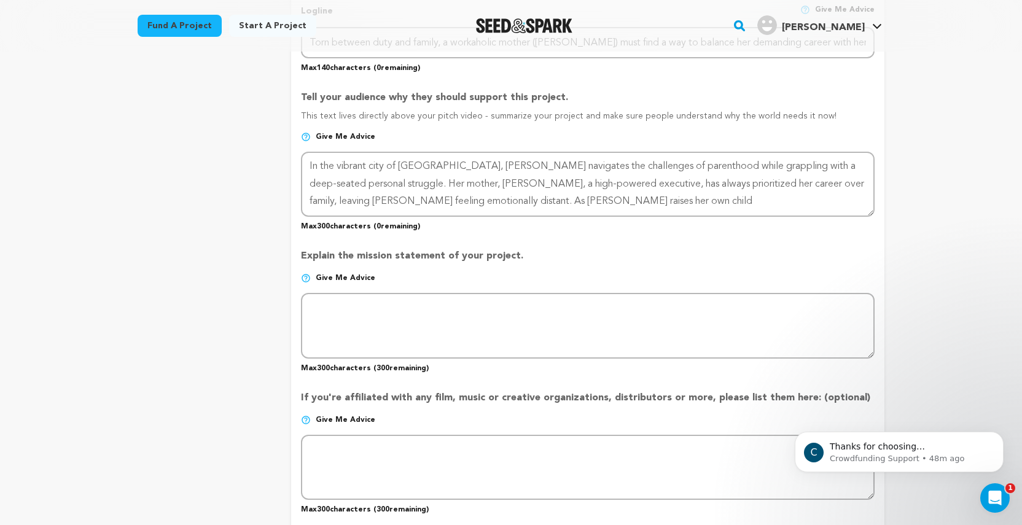
click at [227, 292] on div "project story team social media video & images campaign incentives wishlist" at bounding box center [205, 174] width 134 height 1302
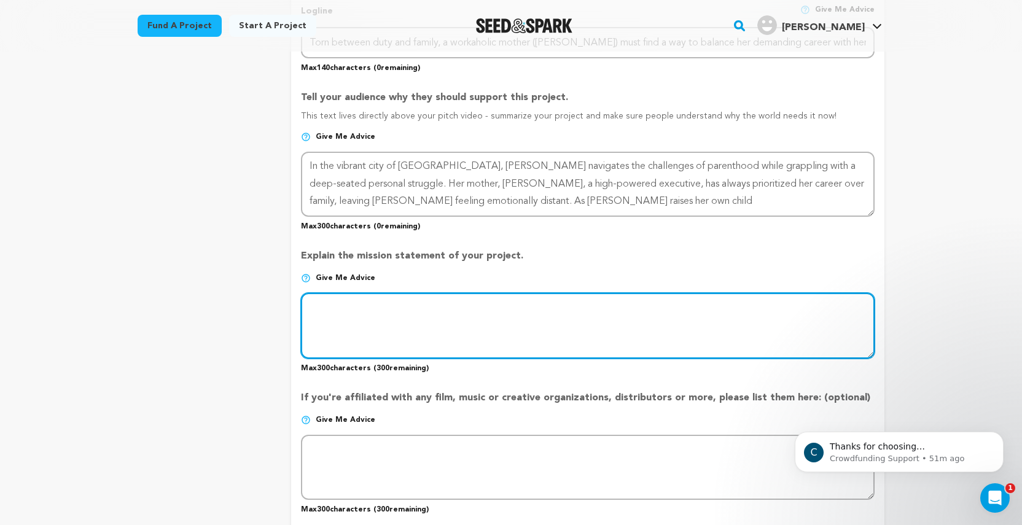
paste textarea "The mission statement of this project is to [PERSON_NAME] intergenerational und…"
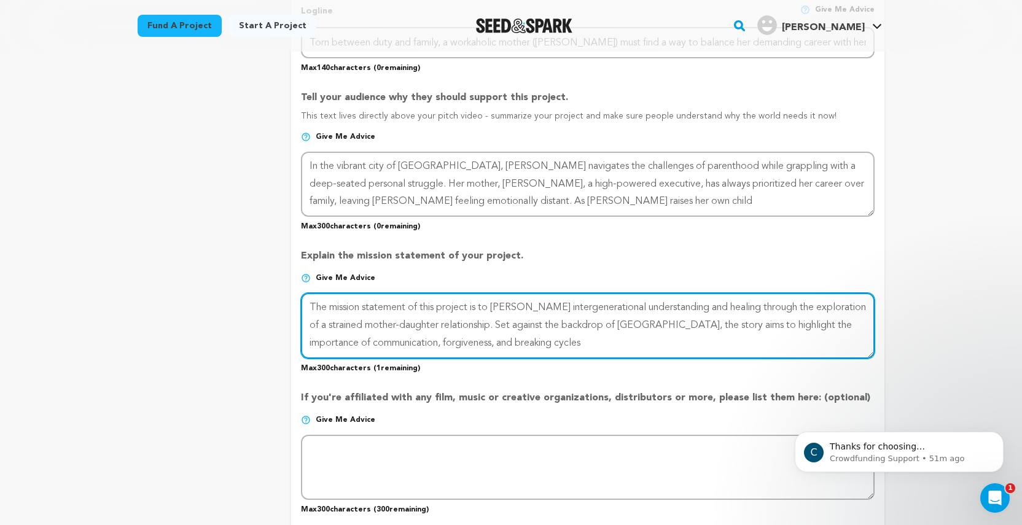
type textarea "The mission statement of this project is to [PERSON_NAME] intergenerational und…"
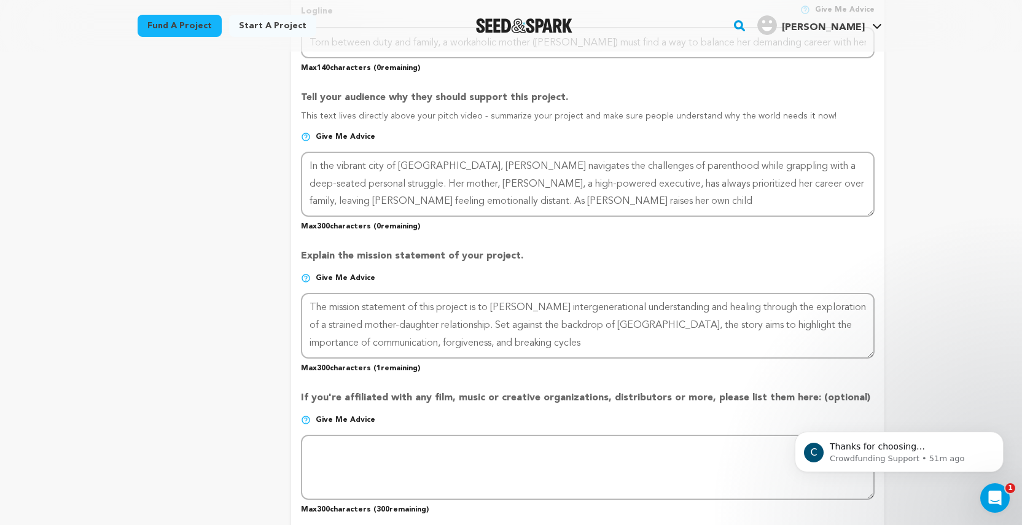
click at [1001, 342] on div "Back to Project Dashboard Edit Project Submit For feedback Submit For feedback …" at bounding box center [511, 359] width 1022 height 1895
click at [961, 372] on div "Back to Project Dashboard Edit Project Submit For feedback Submit For feedback …" at bounding box center [511, 359] width 1022 height 1895
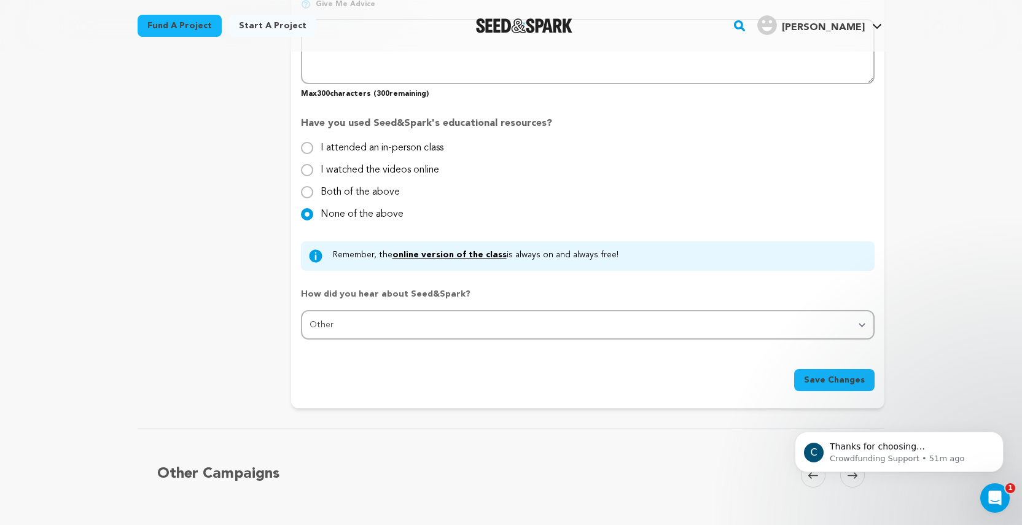
scroll to position [1065, 0]
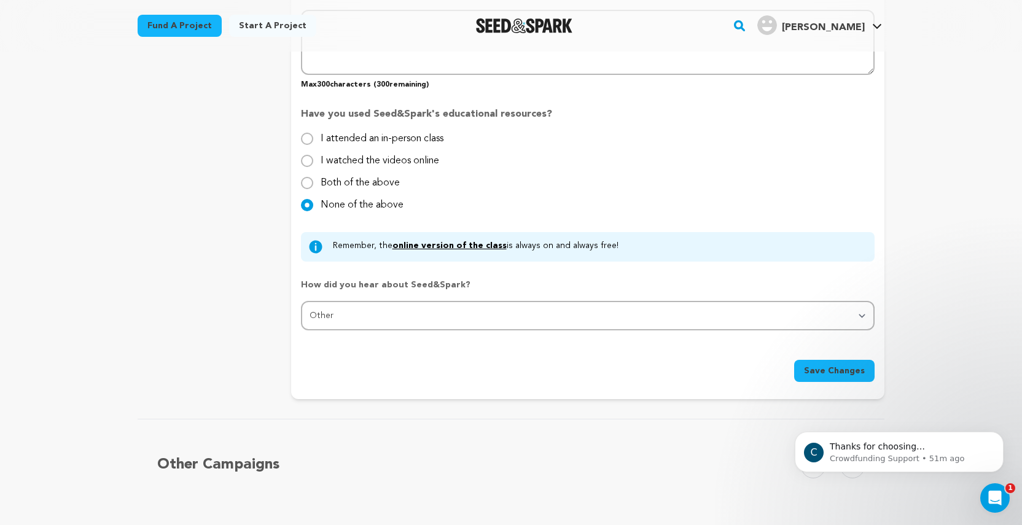
click at [823, 367] on span "Save Changes" at bounding box center [834, 371] width 61 height 12
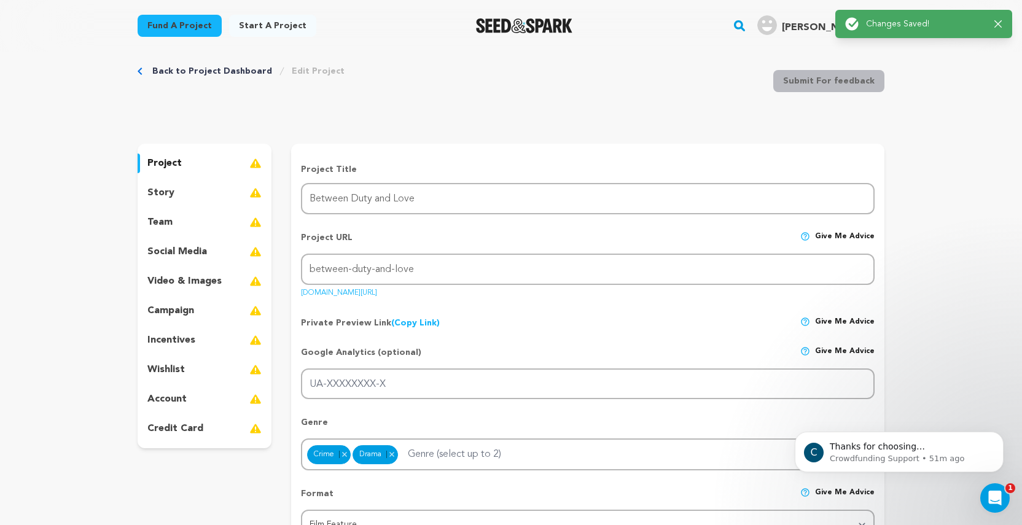
scroll to position [0, 0]
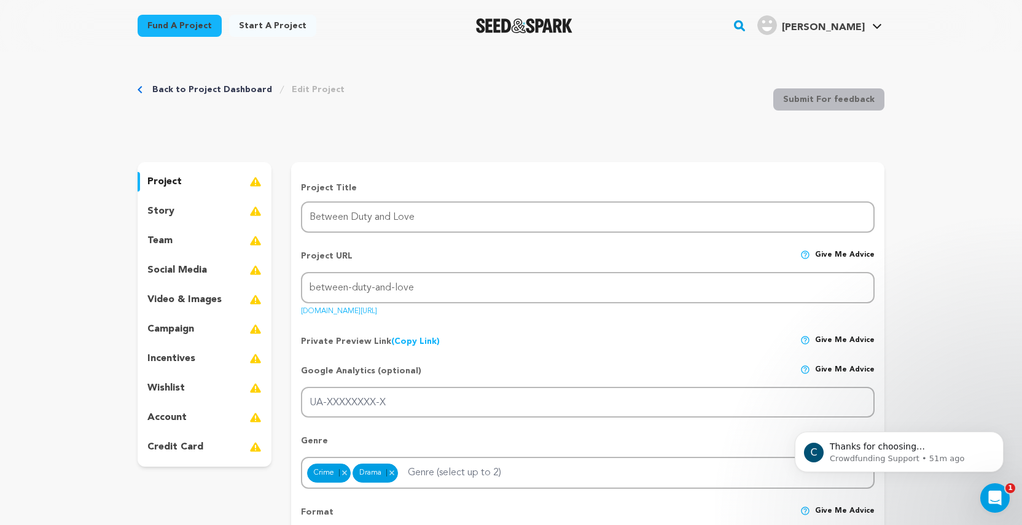
click at [191, 213] on div "story" at bounding box center [205, 211] width 134 height 20
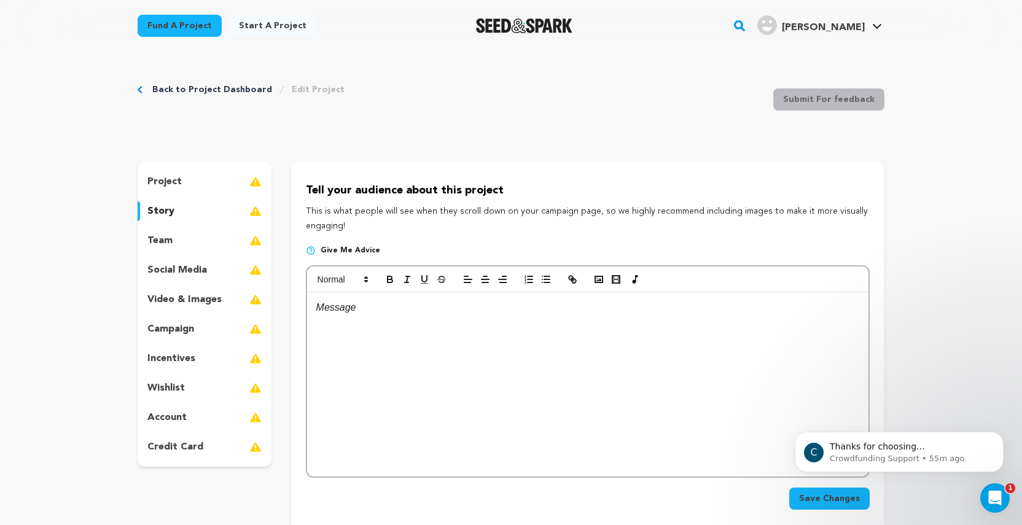
click at [355, 308] on p at bounding box center [587, 308] width 543 height 16
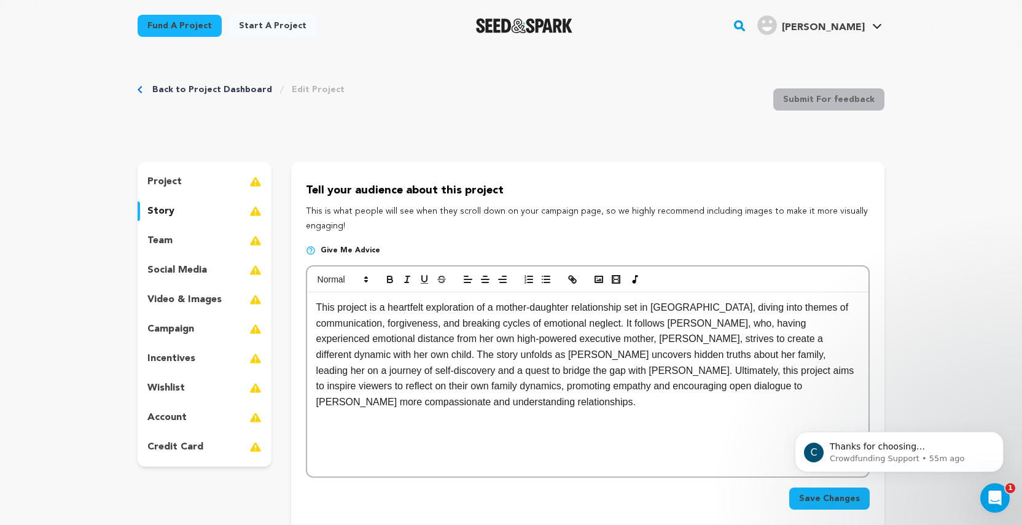
click at [940, 307] on div "Back to Project Dashboard Edit Project Submit For feedback Submit For feedback …" at bounding box center [511, 535] width 1022 height 966
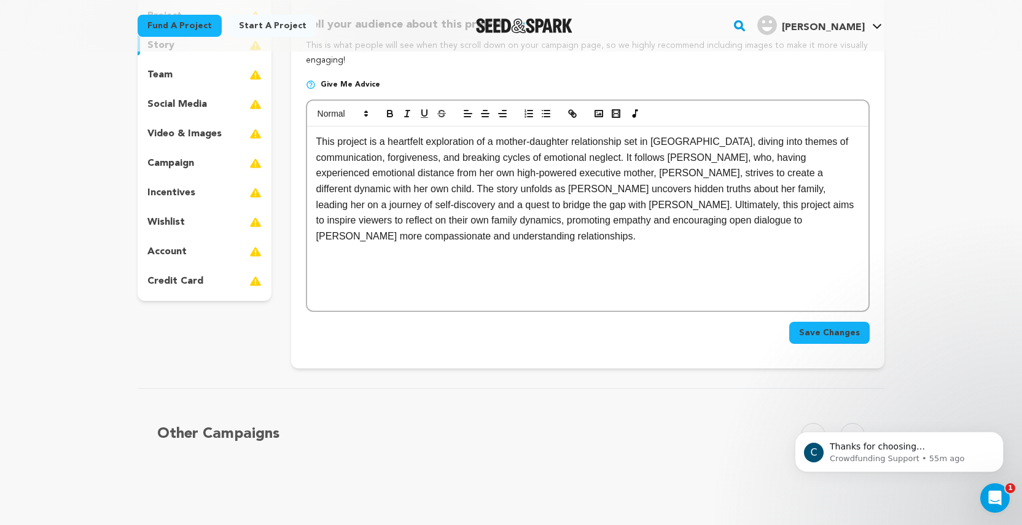
scroll to position [186, 0]
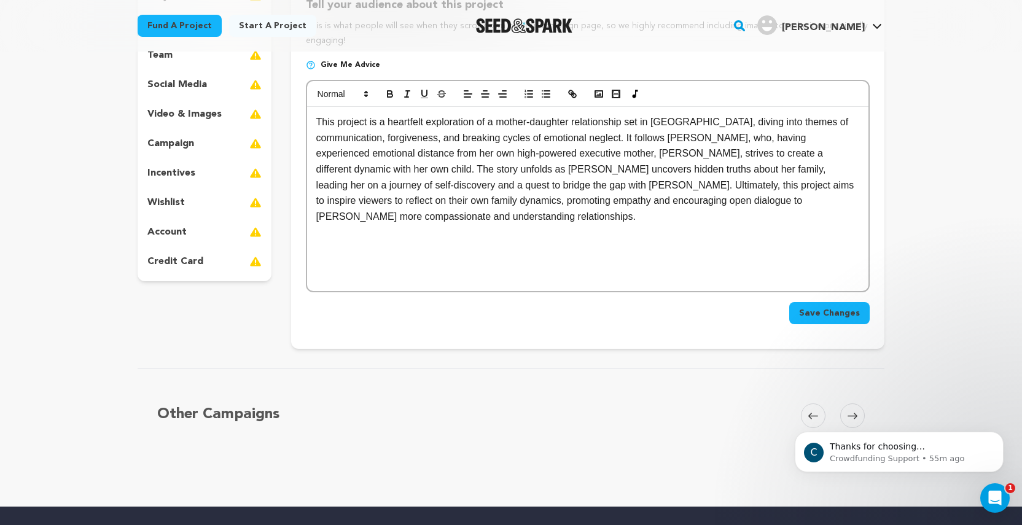
click at [844, 317] on span "Save Changes" at bounding box center [829, 313] width 61 height 12
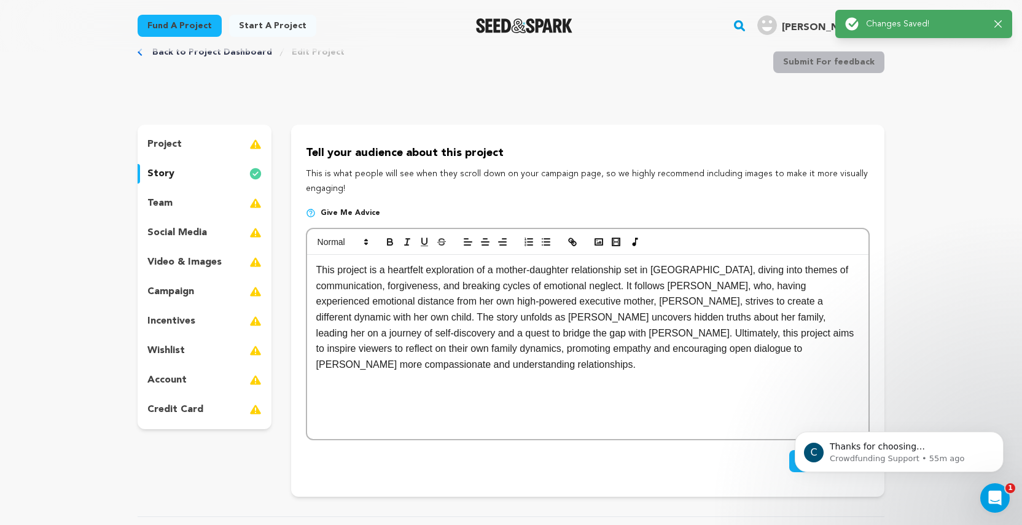
scroll to position [0, 0]
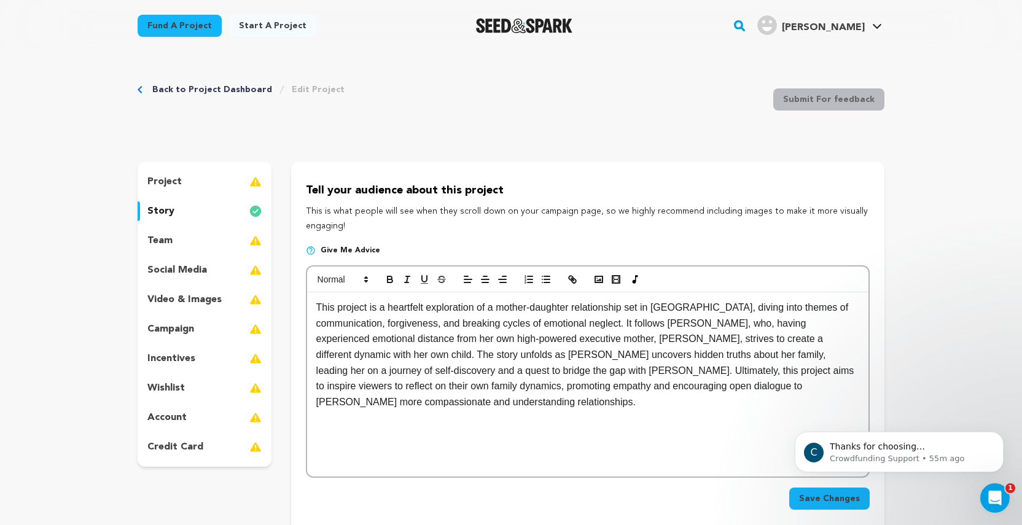
click at [170, 242] on p "team" at bounding box center [159, 240] width 25 height 15
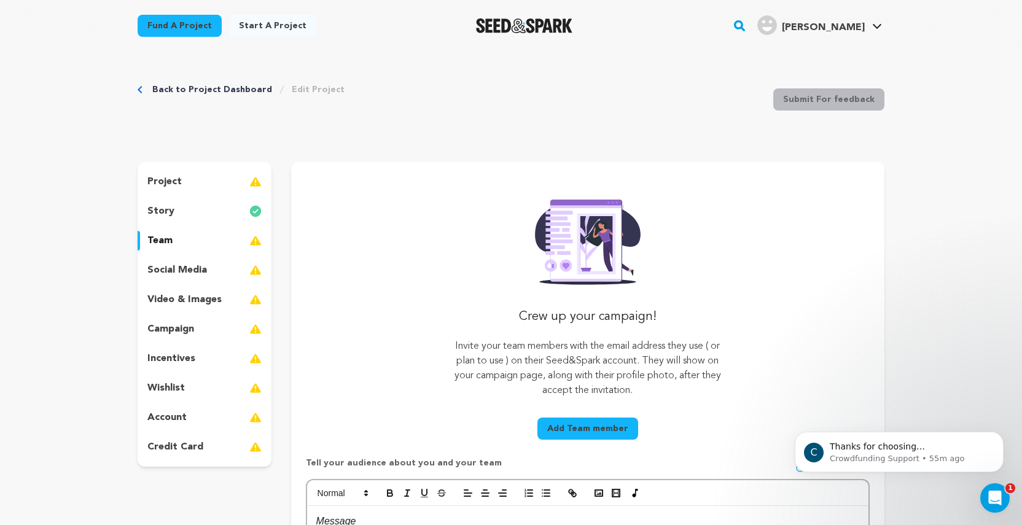
click at [773, 369] on div "Crew up your campaign! Invite your team members with the email address they use…" at bounding box center [588, 318] width 564 height 253
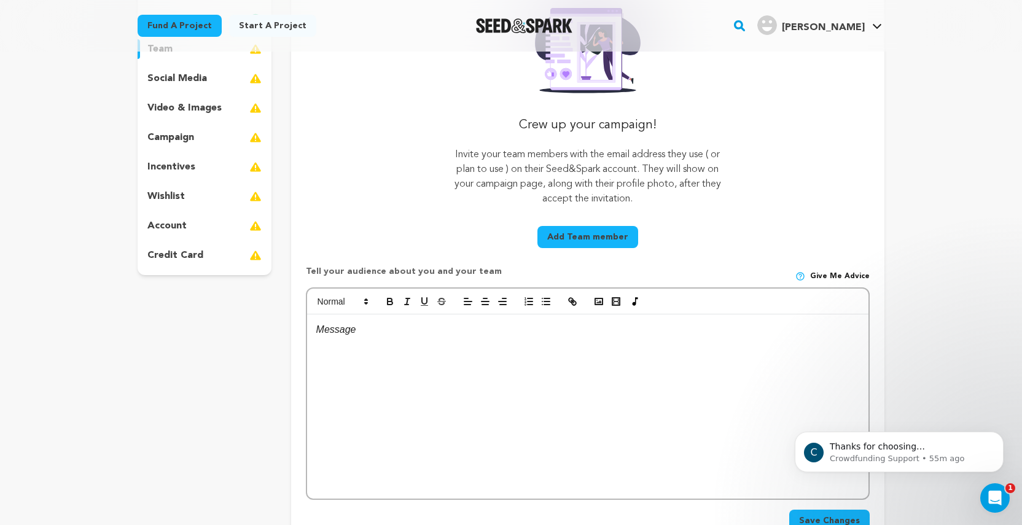
scroll to position [189, 0]
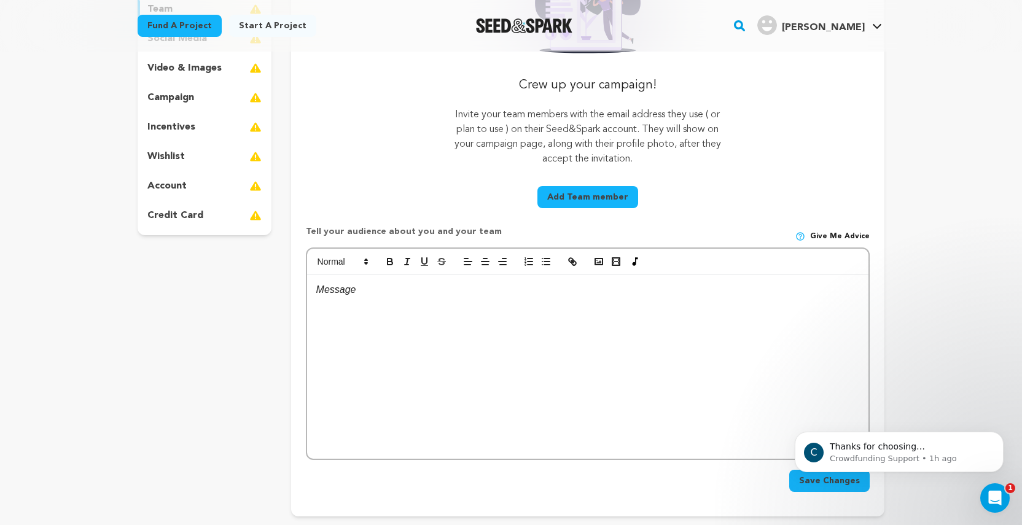
scroll to position [237, 0]
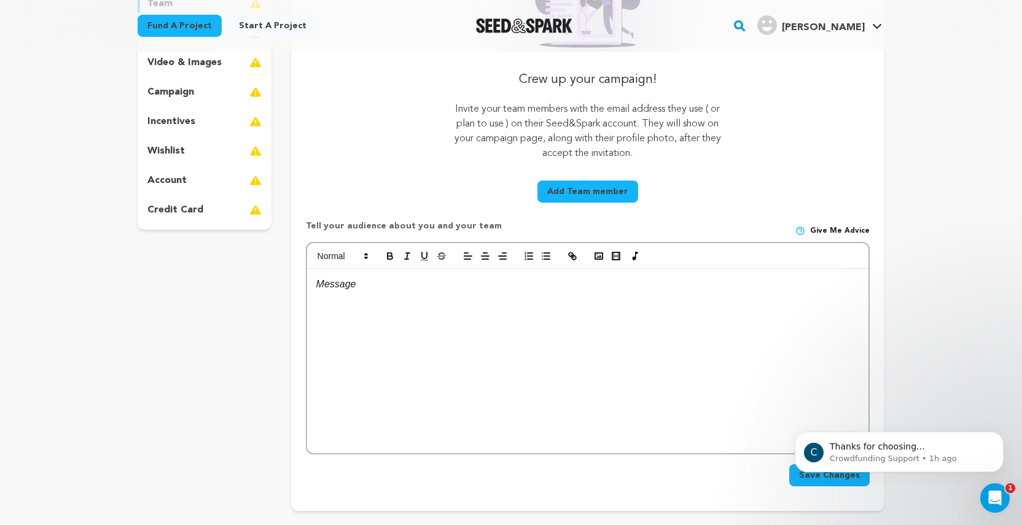
click at [358, 292] on p at bounding box center [587, 284] width 543 height 16
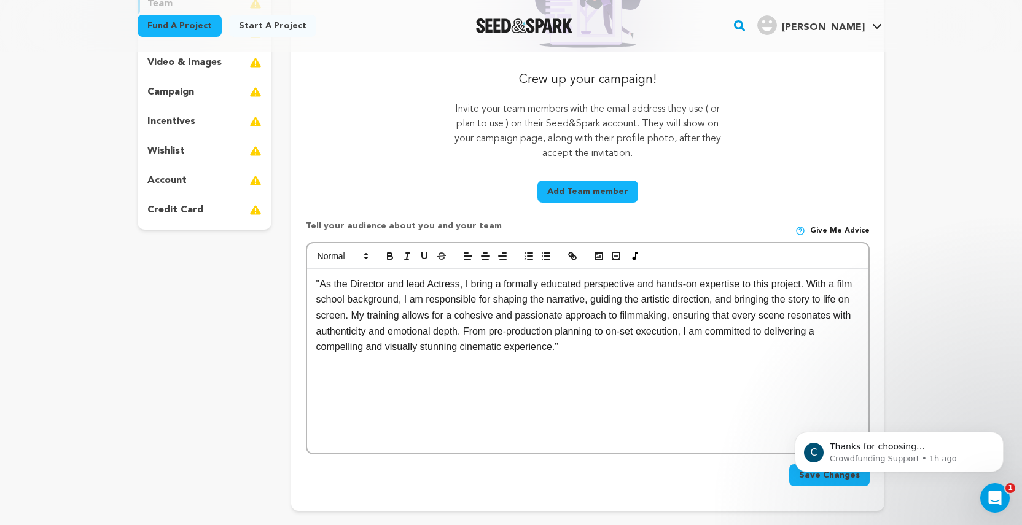
scroll to position [6, 1]
click at [803, 477] on body "C Thanks for choosing Seed&amp;Spark for your project! If you have any question…" at bounding box center [899, 449] width 236 height 76
click at [844, 477] on body "C Thanks for choosing Seed&amp;Spark for your project! If you have any question…" at bounding box center [899, 449] width 236 height 76
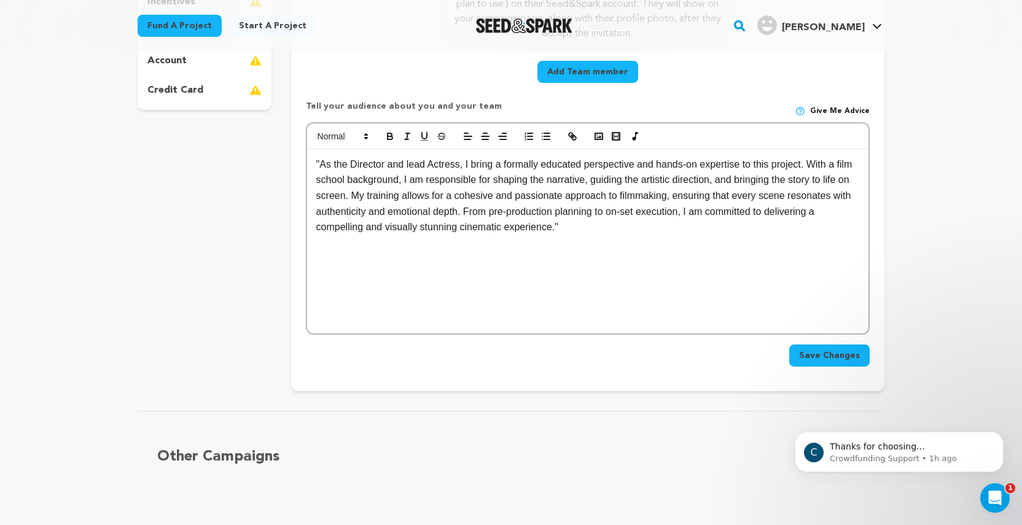
scroll to position [367, 0]
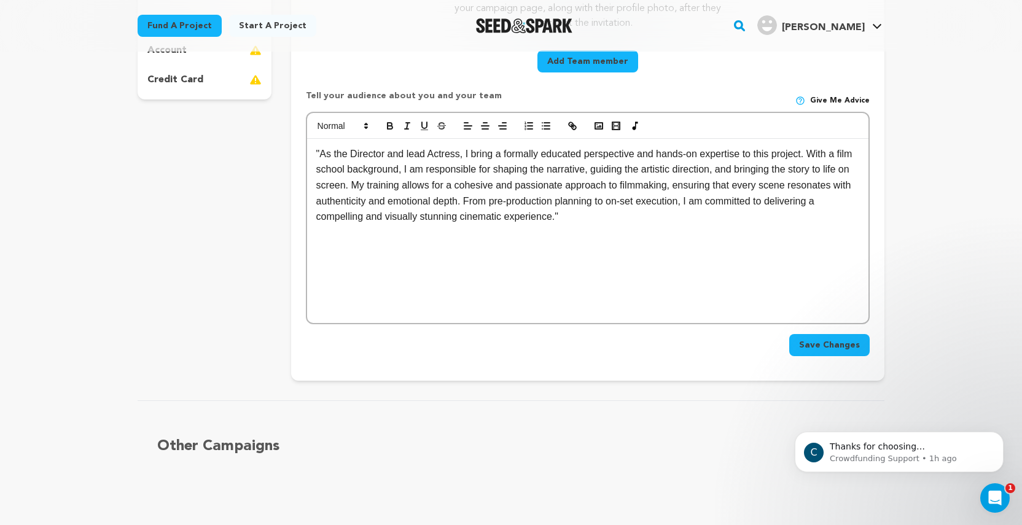
click at [847, 346] on span "Save Changes" at bounding box center [829, 345] width 61 height 12
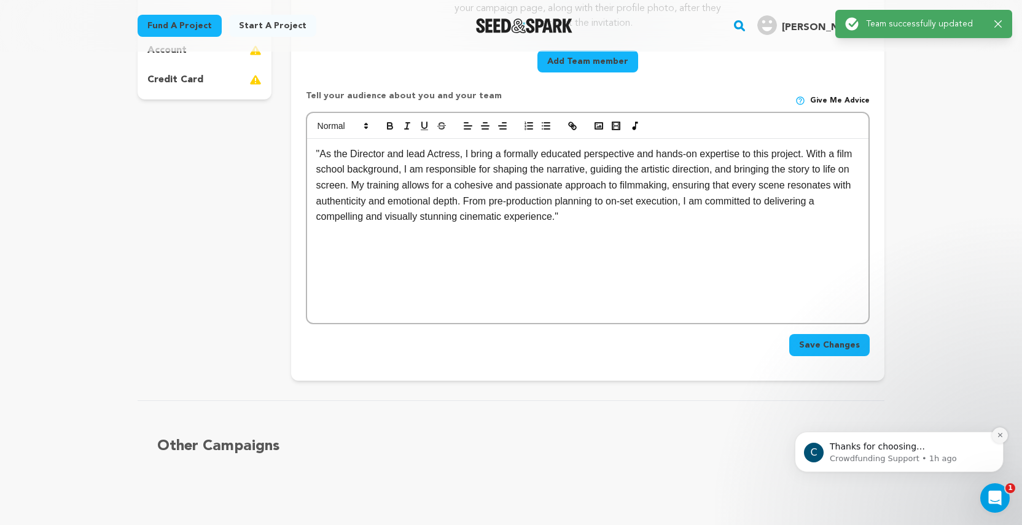
click at [998, 439] on icon "Dismiss notification" at bounding box center [1000, 435] width 7 height 7
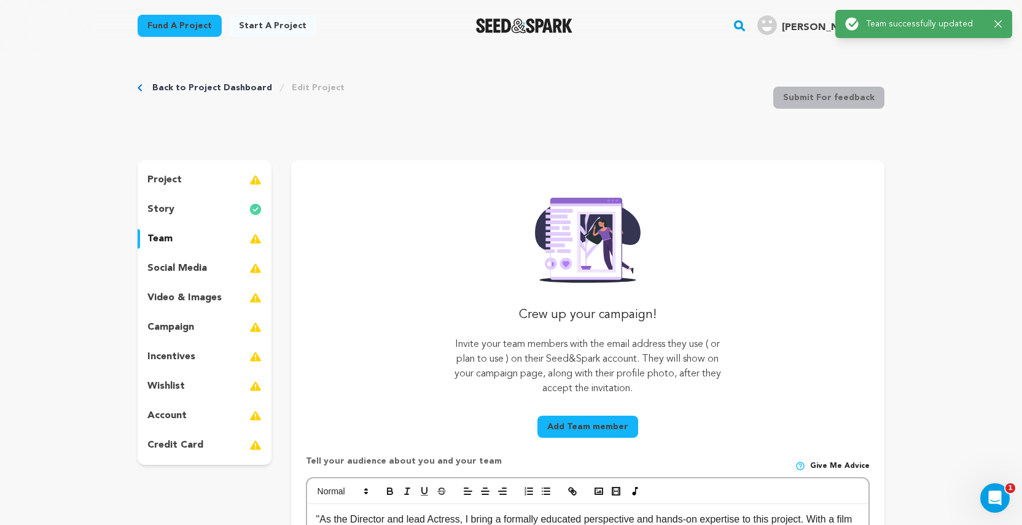
scroll to position [0, 0]
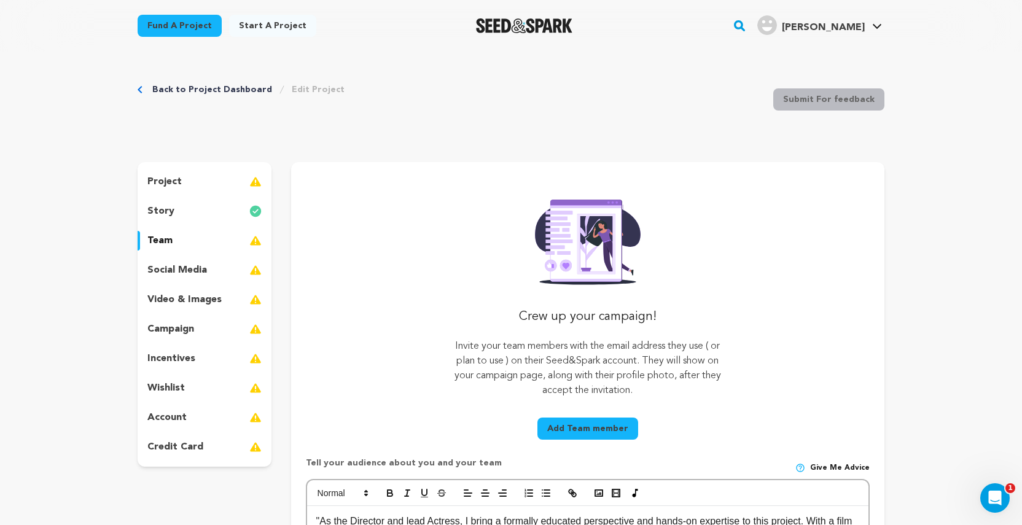
click at [200, 270] on p "social media" at bounding box center [177, 270] width 60 height 15
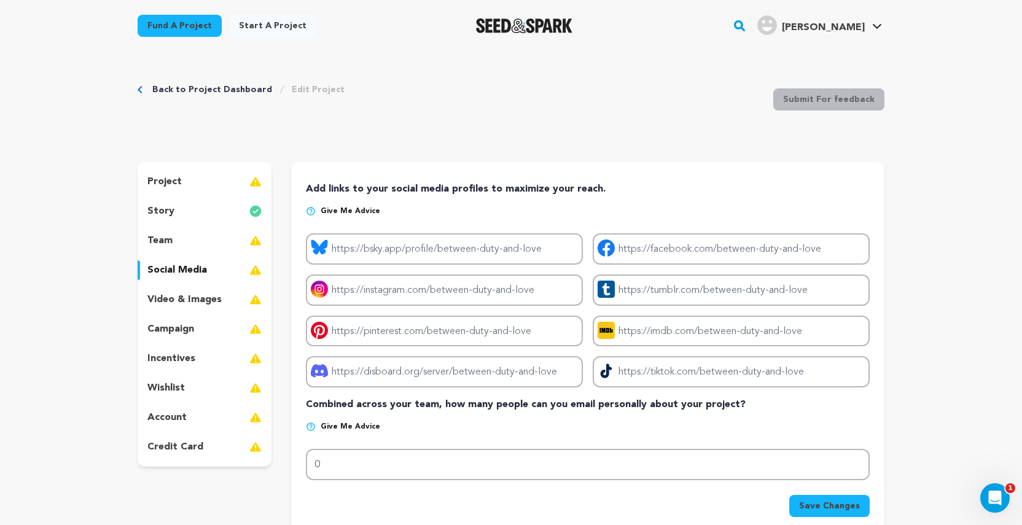
click at [177, 299] on p "video & images" at bounding box center [184, 299] width 74 height 15
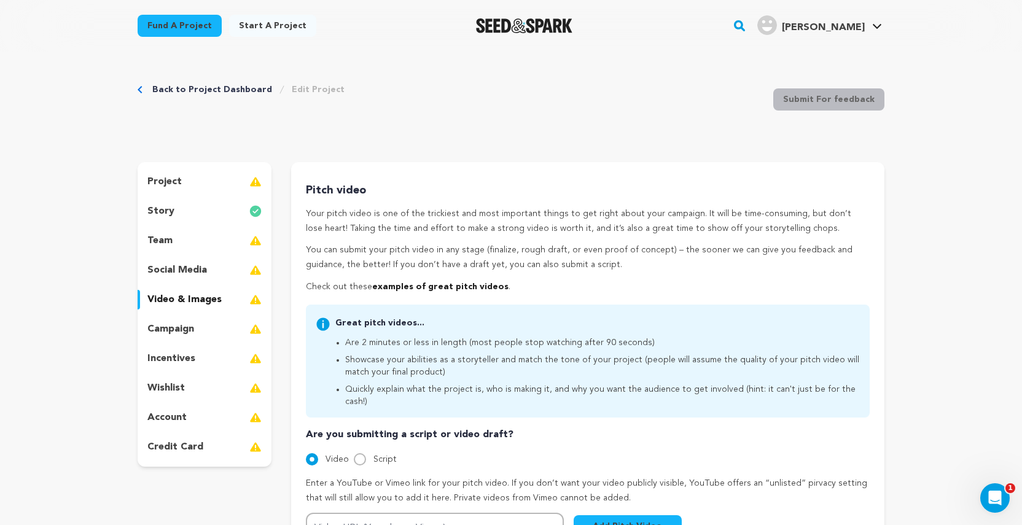
click at [179, 332] on p "campaign" at bounding box center [170, 329] width 47 height 15
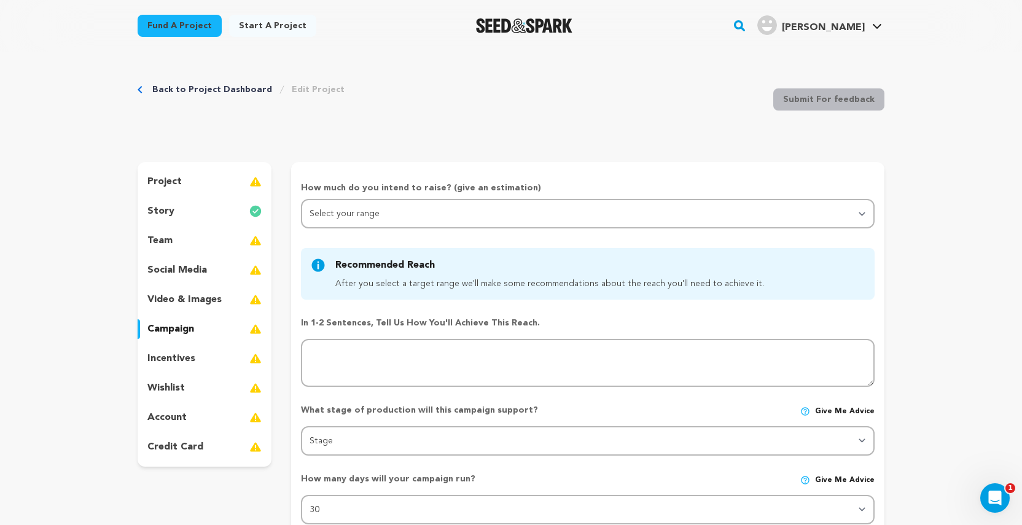
click at [178, 361] on p "incentives" at bounding box center [171, 358] width 48 height 15
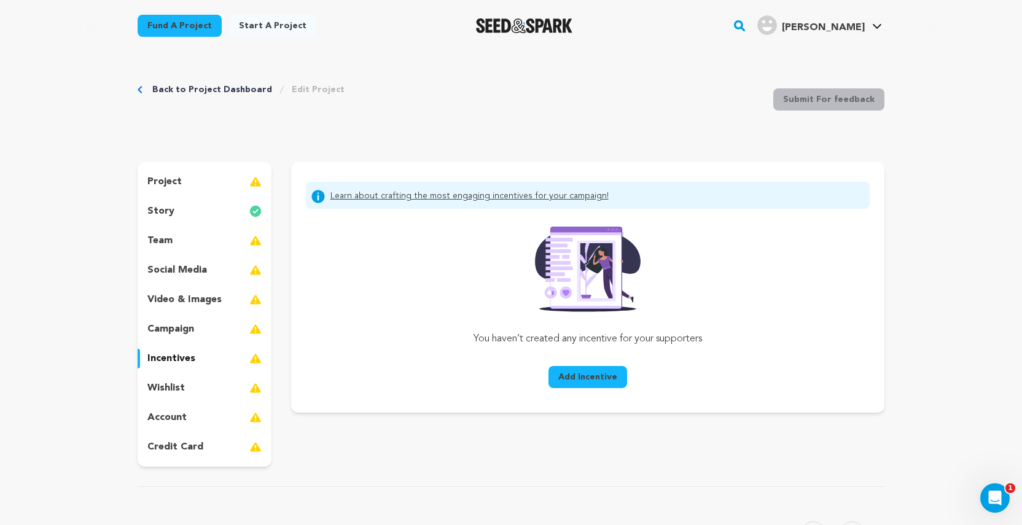
click at [175, 388] on p "wishlist" at bounding box center [165, 388] width 37 height 15
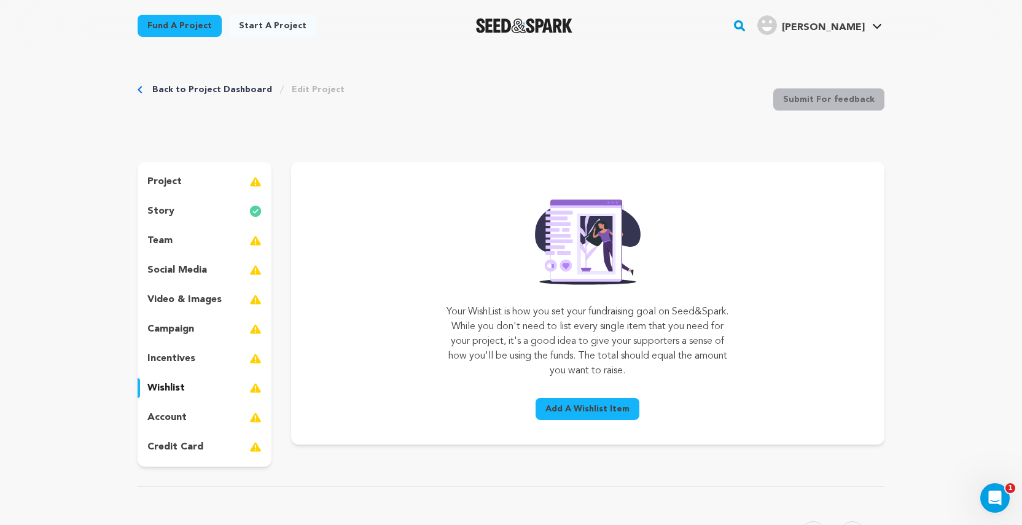
click at [175, 388] on p "wishlist" at bounding box center [165, 388] width 37 height 15
click at [174, 269] on p "social media" at bounding box center [177, 270] width 60 height 15
